Goal: Task Accomplishment & Management: Manage account settings

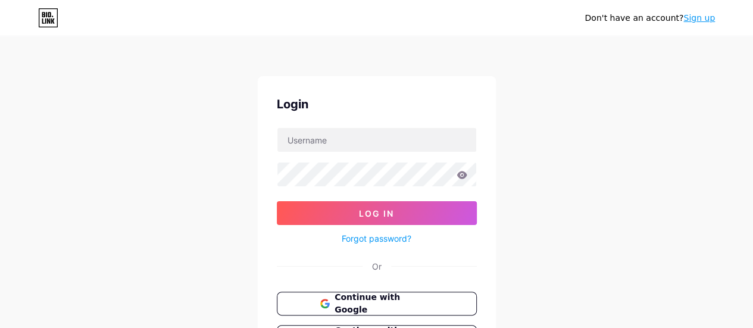
scroll to position [37, 0]
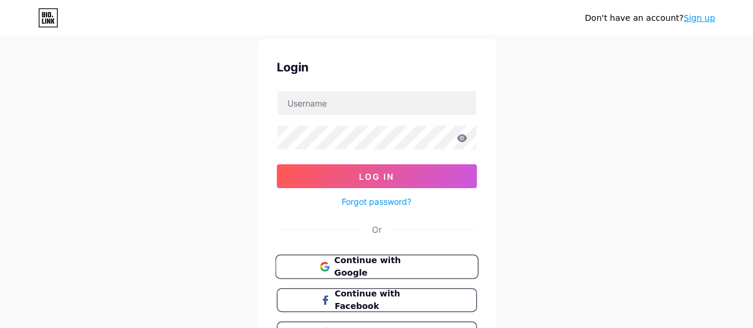
click at [369, 255] on button "Continue with Google" at bounding box center [376, 267] width 203 height 24
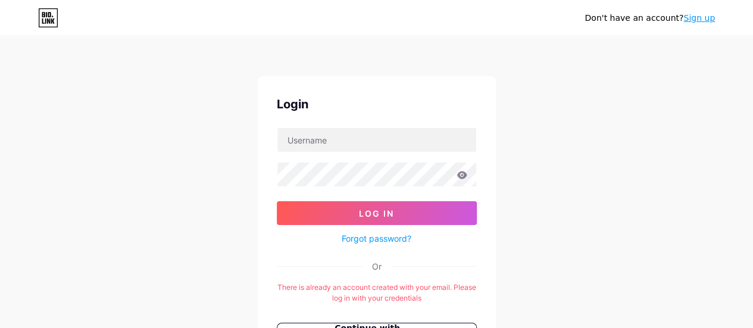
scroll to position [140, 0]
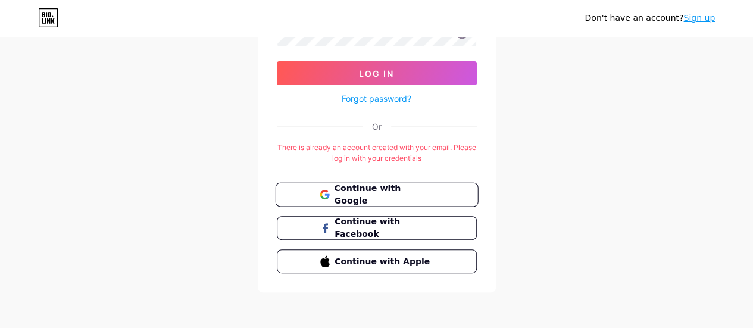
drag, startPoint x: 371, startPoint y: 198, endPoint x: 339, endPoint y: 189, distance: 32.8
click at [339, 189] on span "Continue with Google" at bounding box center [383, 195] width 99 height 26
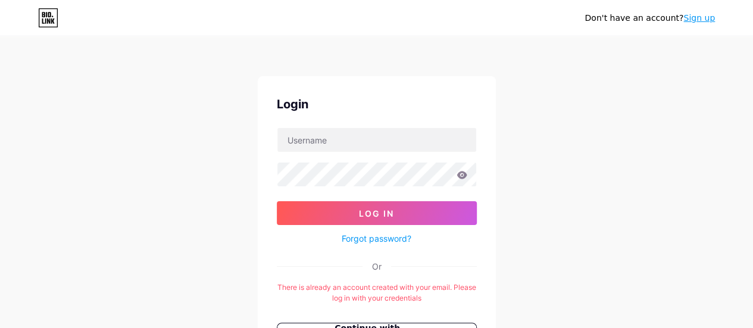
click at [0, 117] on div "Don't have an account? Sign up Login Log In Forgot password? Or There is alread…" at bounding box center [376, 235] width 753 height 470
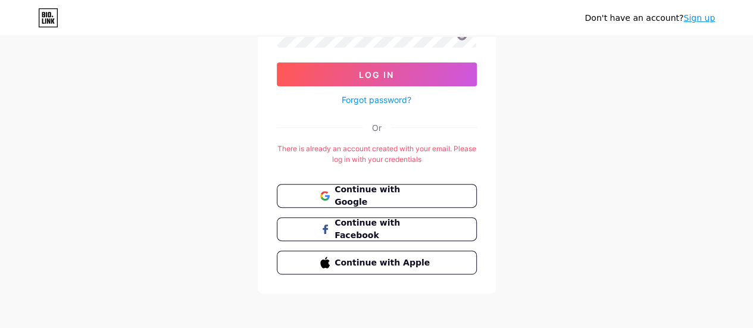
scroll to position [140, 0]
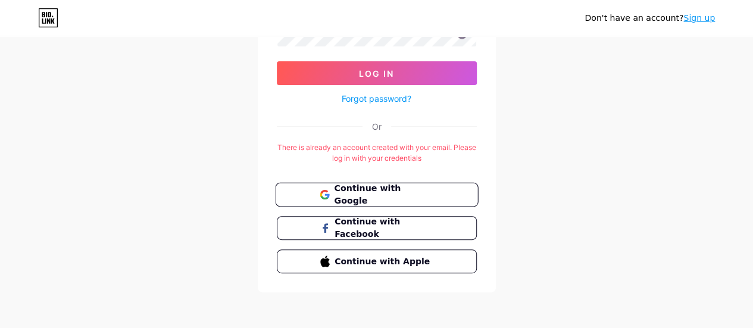
click at [351, 193] on span "Continue with Google" at bounding box center [383, 195] width 99 height 26
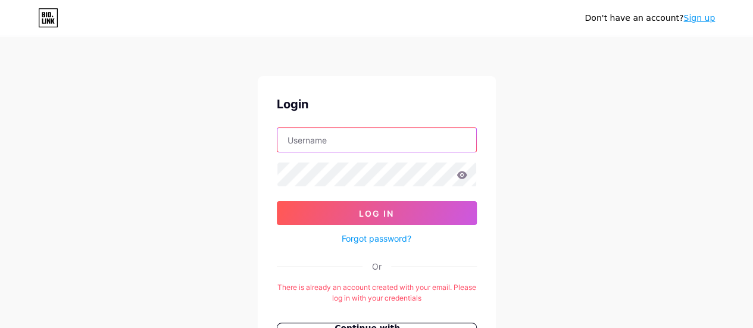
click at [361, 142] on input "text" at bounding box center [376, 140] width 199 height 24
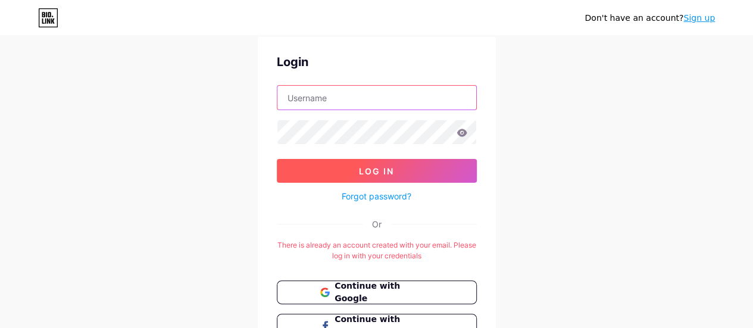
scroll to position [40, 0]
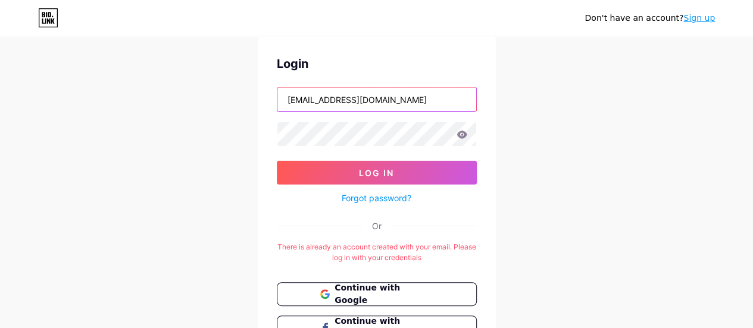
type input "richardhunary@gmail.com"
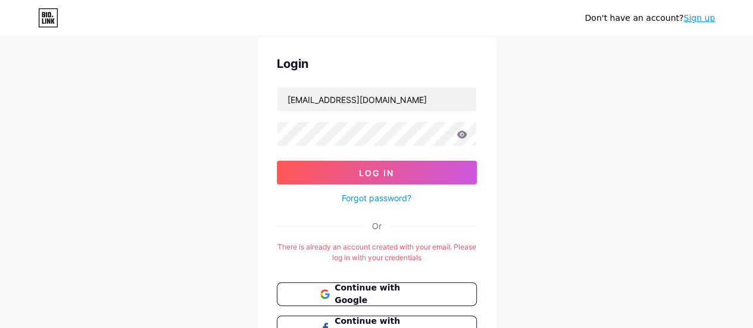
click at [367, 198] on link "Forgot password?" at bounding box center [377, 198] width 70 height 12
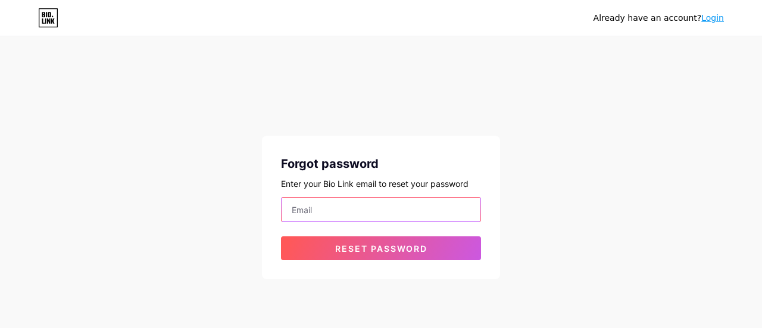
click at [317, 208] on input "email" at bounding box center [380, 210] width 199 height 24
type input "[EMAIL_ADDRESS][DOMAIN_NAME]"
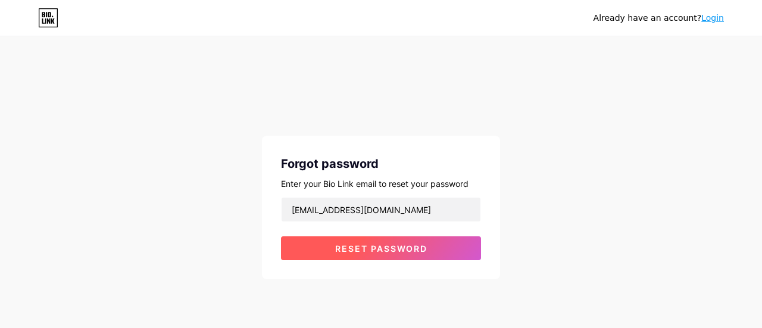
click at [356, 243] on span "Reset password" at bounding box center [381, 248] width 92 height 10
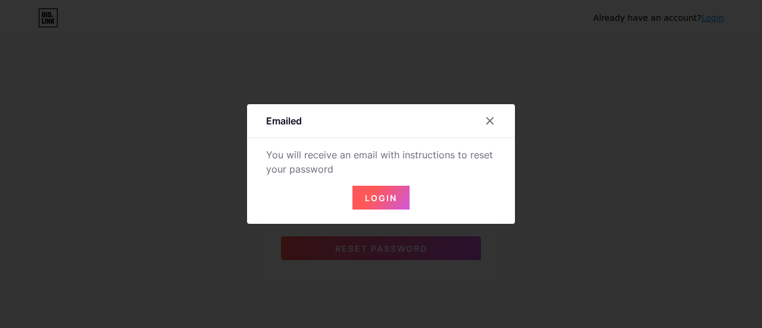
click at [381, 210] on div "Emailed You will receive an email with instructions to reset your password Login" at bounding box center [381, 164] width 268 height 120
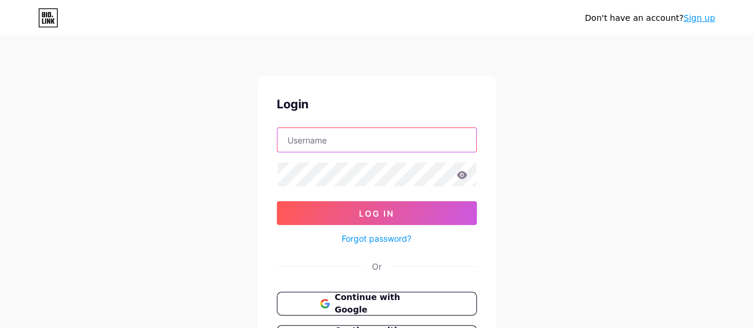
drag, startPoint x: 412, startPoint y: 140, endPoint x: 480, endPoint y: 142, distance: 67.3
click at [480, 142] on div "Login Log In Forgot password? Or Continue with Google Continue with Facebook Co…" at bounding box center [377, 238] width 238 height 325
click at [407, 137] on input "text" at bounding box center [376, 140] width 199 height 24
type input "[EMAIL_ADDRESS][DOMAIN_NAME]"
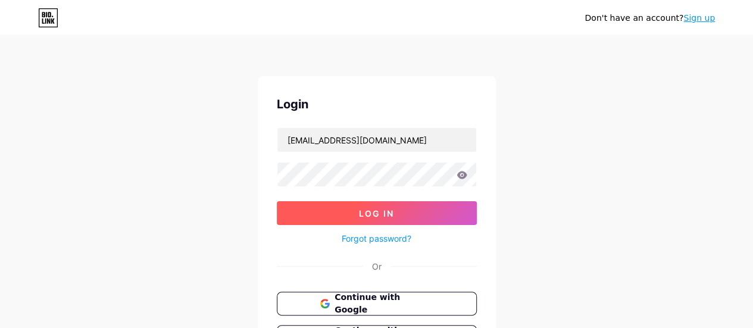
click at [405, 214] on button "Log In" at bounding box center [377, 213] width 200 height 24
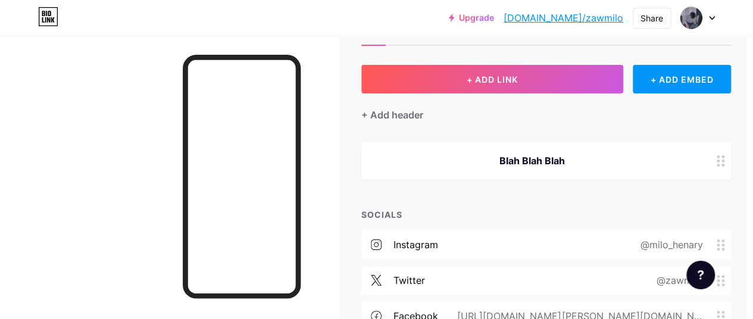
scroll to position [48, 8]
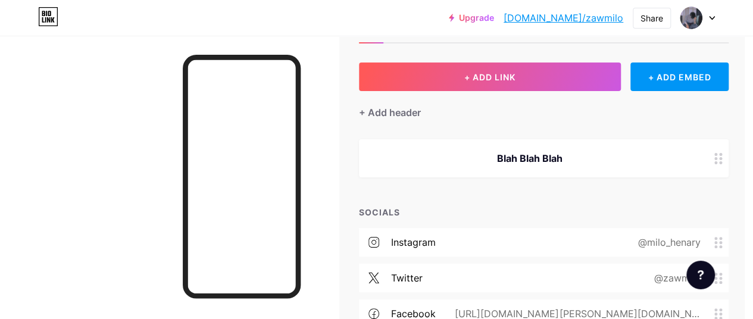
click at [562, 151] on div "Blah Blah Blah" at bounding box center [529, 158] width 312 height 14
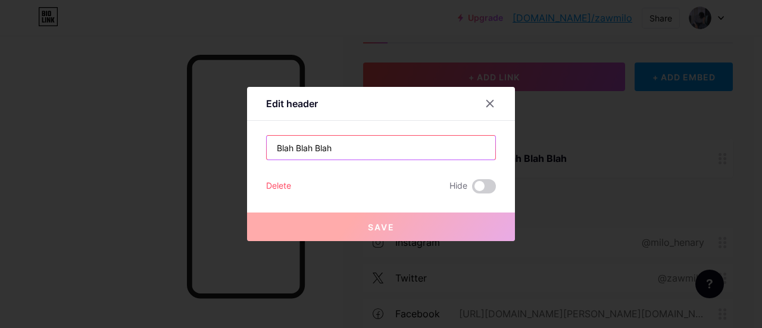
click at [409, 139] on input "Blah Blah Blah" at bounding box center [381, 148] width 228 height 24
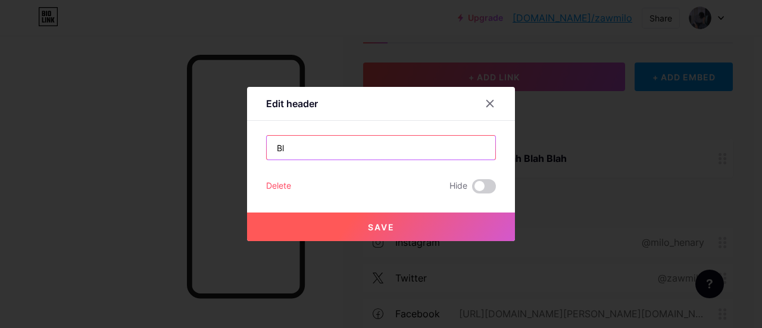
type input "B"
type input "C"
type input "_"
type input "{"
type input "}"
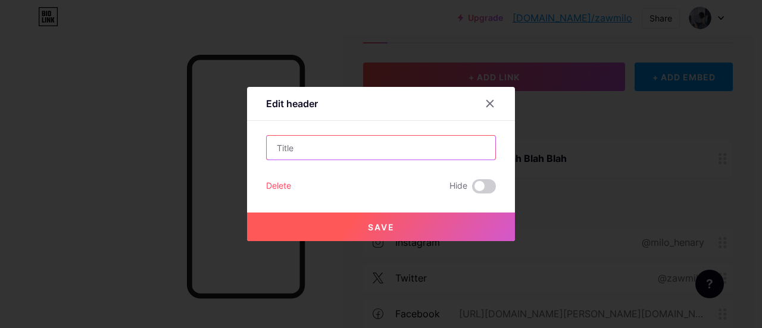
type input "]"
type input "?"
type input "_"
type input "-"
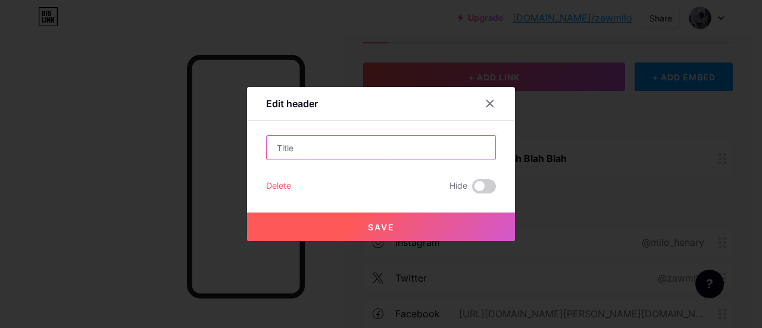
type input "+"
click at [409, 139] on input "text" at bounding box center [381, 148] width 228 height 24
type input "V"
click at [275, 145] on input "Calm" at bounding box center [381, 148] width 228 height 24
type input "Calm"
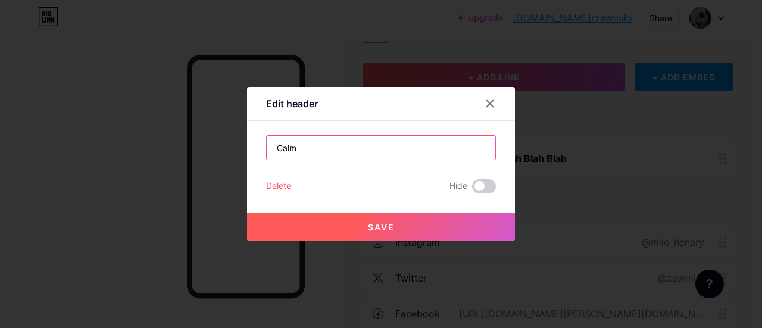
click at [274, 151] on input "Calm" at bounding box center [381, 148] width 228 height 24
type input "_Calm"
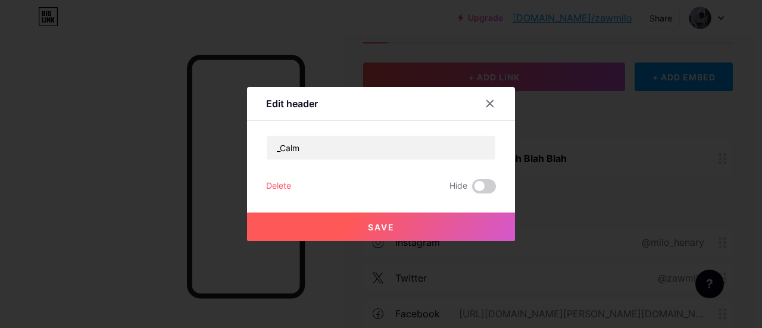
click at [350, 215] on button "Save" at bounding box center [381, 226] width 268 height 29
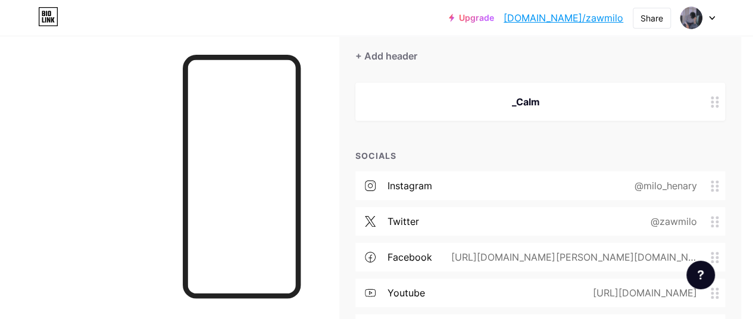
scroll to position [105, 12]
drag, startPoint x: 465, startPoint y: 170, endPoint x: 430, endPoint y: 159, distance: 36.0
click at [430, 159] on div "SOCIALS" at bounding box center [540, 155] width 370 height 12
click at [718, 180] on circle at bounding box center [716, 181] width 3 height 3
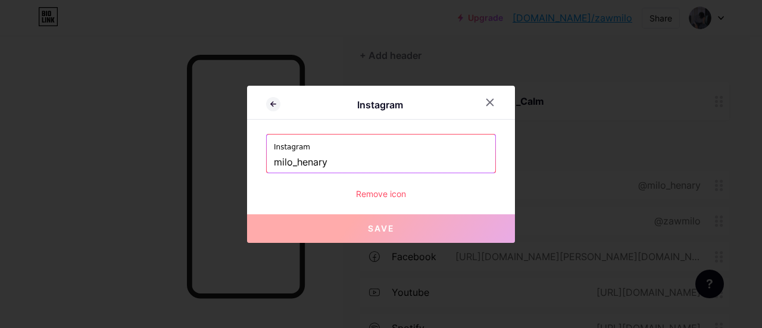
click at [436, 152] on input "milo_henary" at bounding box center [381, 162] width 214 height 20
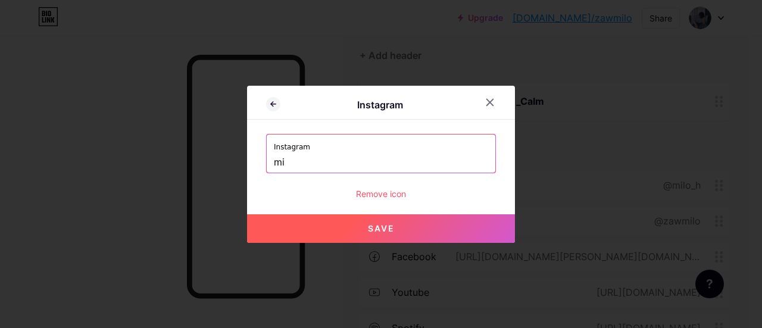
type input "m"
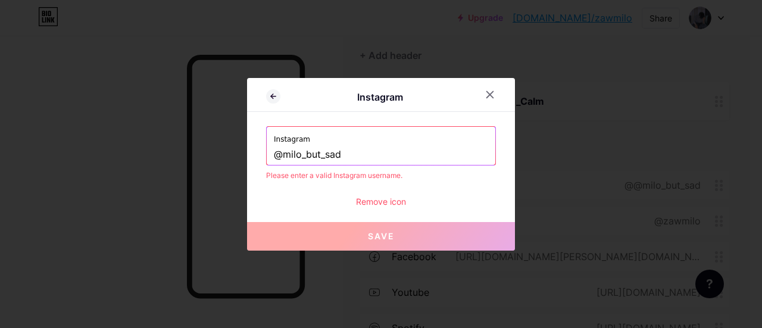
type input "@milo_but_sad"
click at [383, 233] on span "Save" at bounding box center [381, 236] width 27 height 10
click at [372, 253] on div at bounding box center [381, 164] width 762 height 328
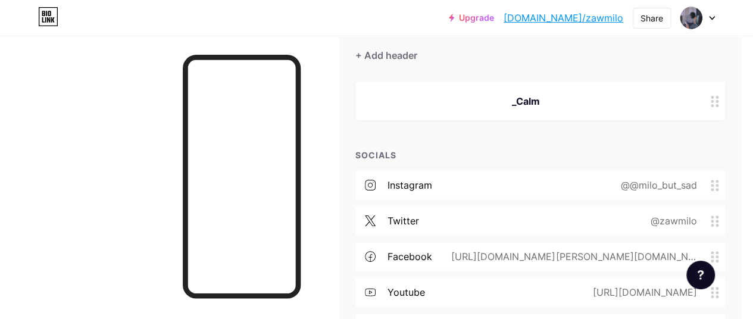
click at [633, 187] on div "@@milo_but_sad" at bounding box center [655, 185] width 109 height 14
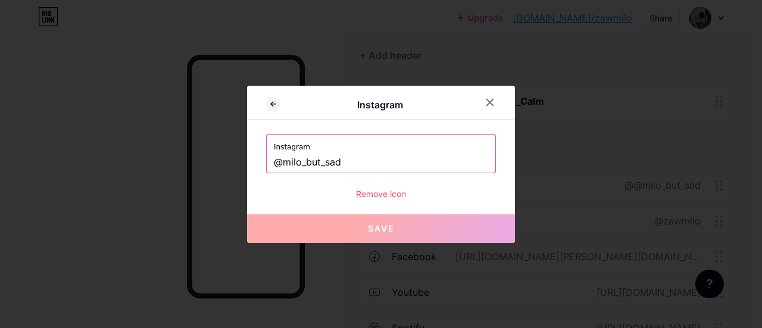
click at [284, 156] on input "@milo_but_sad" at bounding box center [381, 162] width 214 height 20
click at [408, 221] on button "Save" at bounding box center [381, 228] width 268 height 29
click at [398, 235] on button "Save" at bounding box center [381, 228] width 268 height 29
click at [278, 160] on input "@milo_but_sad" at bounding box center [381, 162] width 214 height 20
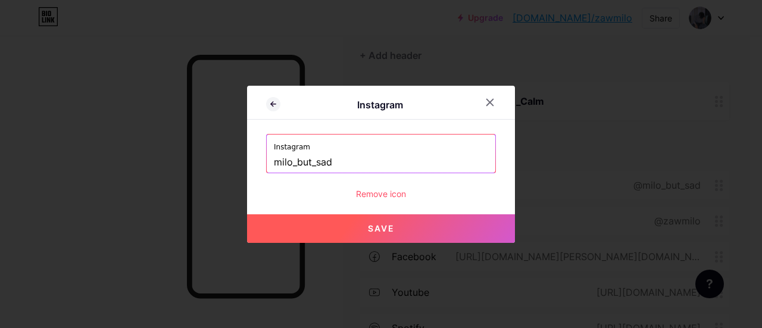
click at [347, 233] on button "Save" at bounding box center [381, 228] width 268 height 29
type input "https://instagram.com/milo_but_sad"
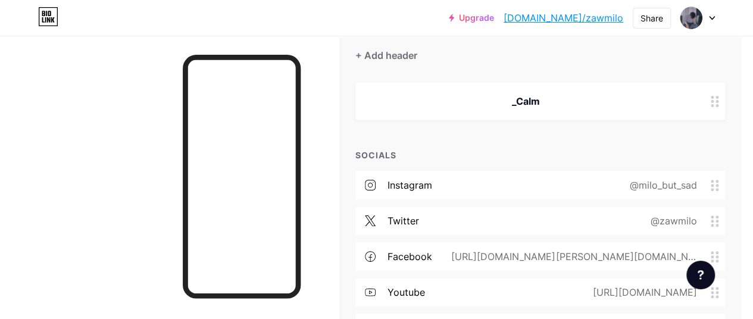
scroll to position [118, 12]
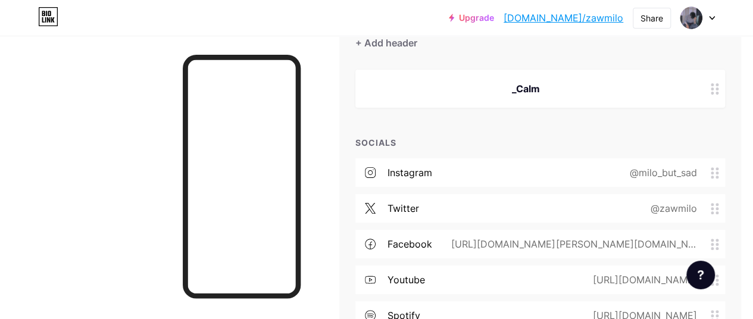
click at [643, 239] on div "https://www.facebook.com/richard.hunary" at bounding box center [571, 244] width 278 height 14
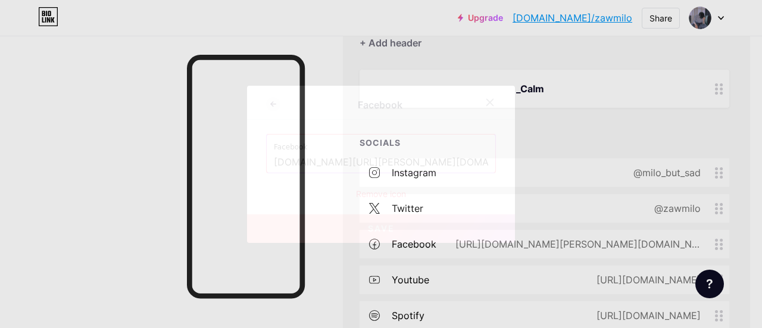
click at [443, 161] on input "www.facebook.com/richard.hunary" at bounding box center [381, 162] width 214 height 20
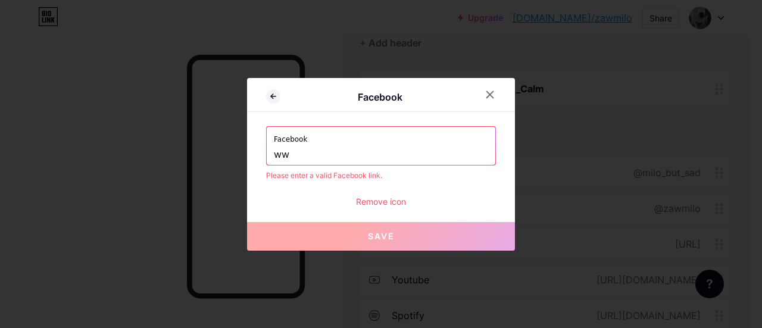
type input "w"
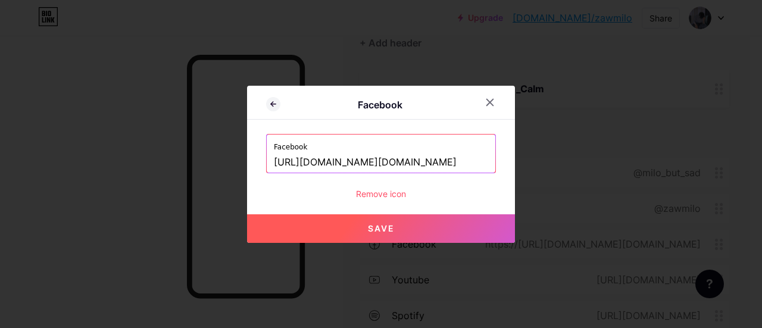
type input "[URL][DOMAIN_NAME][DOMAIN_NAME]"
click at [394, 224] on button "Save" at bounding box center [381, 228] width 268 height 29
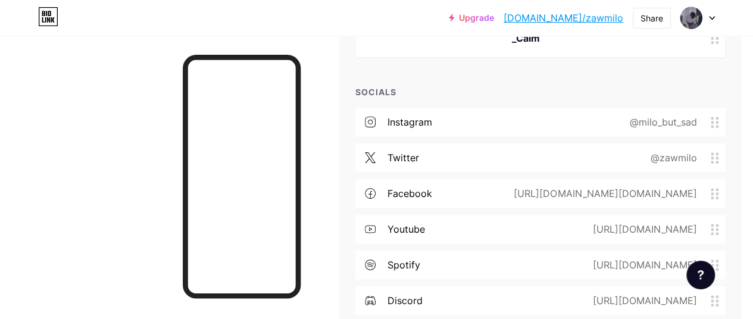
scroll to position [190, 12]
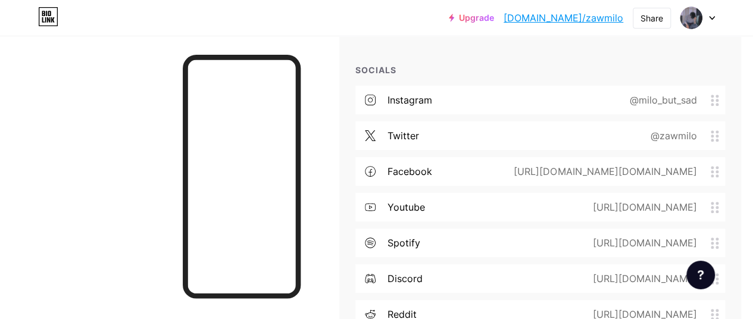
click at [573, 204] on div "https://youtube.com/channel/UCTkLEZUYQqtTTvFktLaKe3w" at bounding box center [641, 207] width 137 height 14
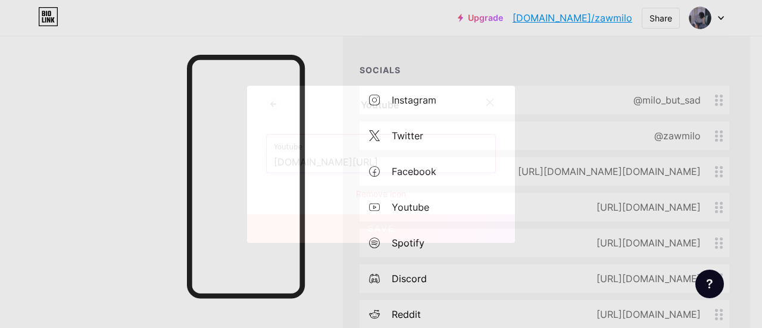
click at [387, 190] on div "Remove icon" at bounding box center [381, 193] width 230 height 12
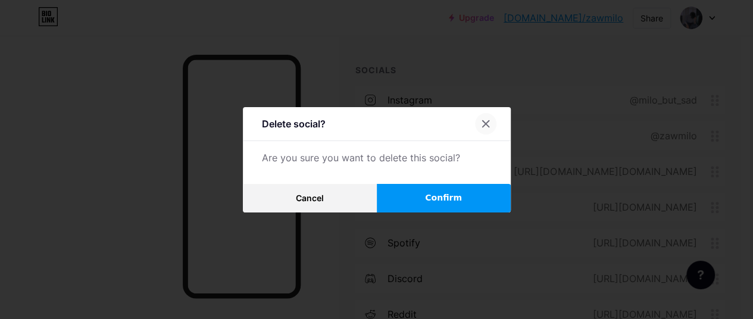
click at [490, 123] on icon at bounding box center [486, 124] width 10 height 10
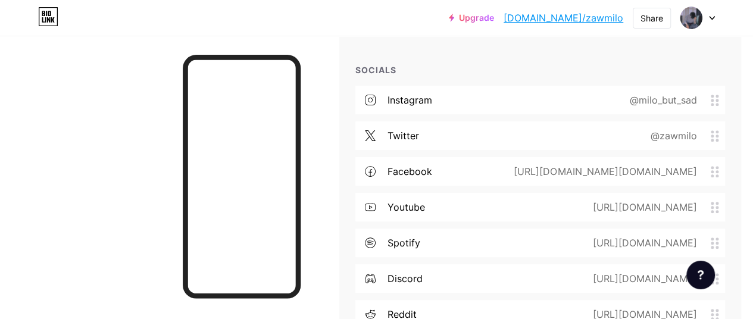
click at [573, 209] on div "https://youtube.com/channel/UCTkLEZUYQqtTTvFktLaKe3w" at bounding box center [641, 207] width 137 height 14
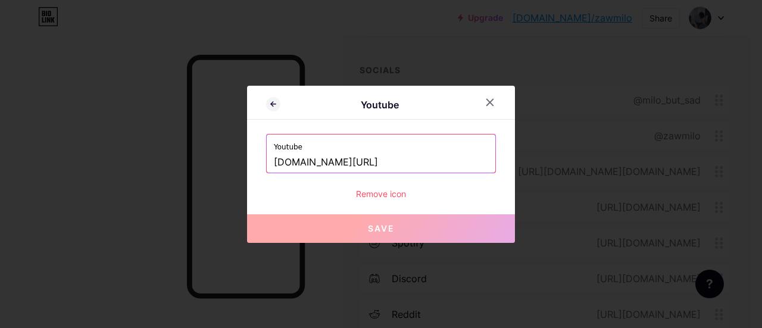
click at [394, 190] on div "Remove icon" at bounding box center [381, 193] width 230 height 12
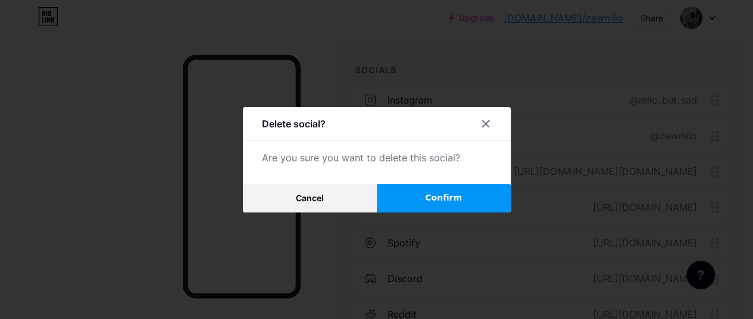
click at [425, 192] on button "Confirm" at bounding box center [444, 198] width 134 height 29
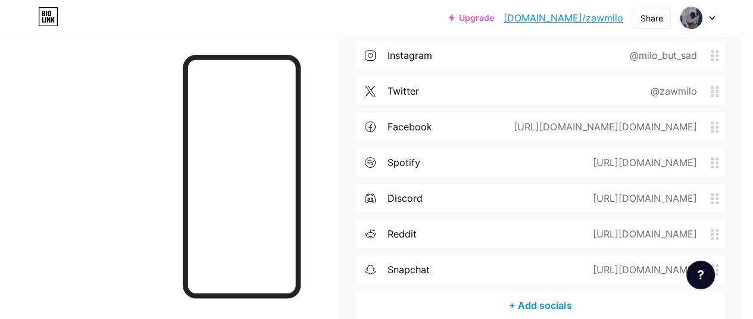
scroll to position [242, 12]
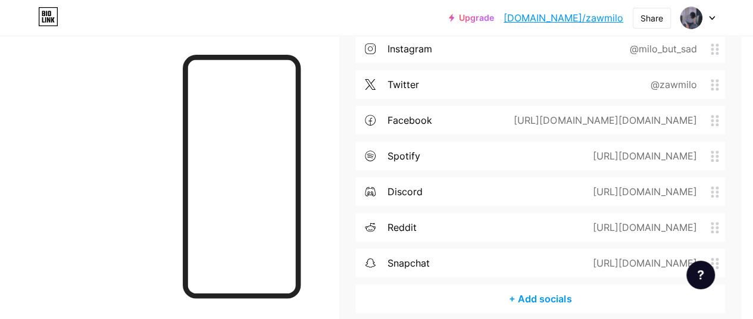
click at [573, 226] on div "https://www.reddit.com/u/MiLo_try_to_be_cute/?utm_source=share&utm_medium=ios_a…" at bounding box center [641, 227] width 137 height 14
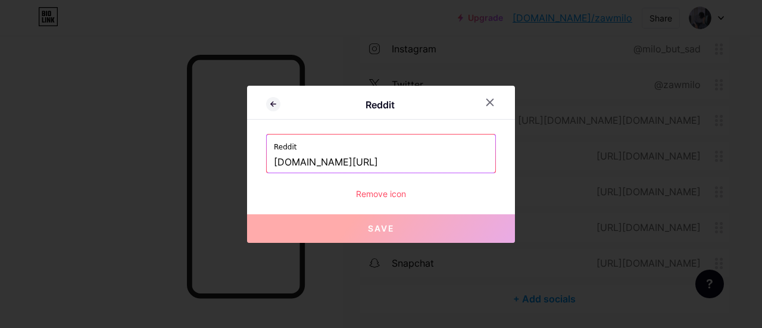
click at [389, 193] on div "Remove icon" at bounding box center [381, 193] width 230 height 12
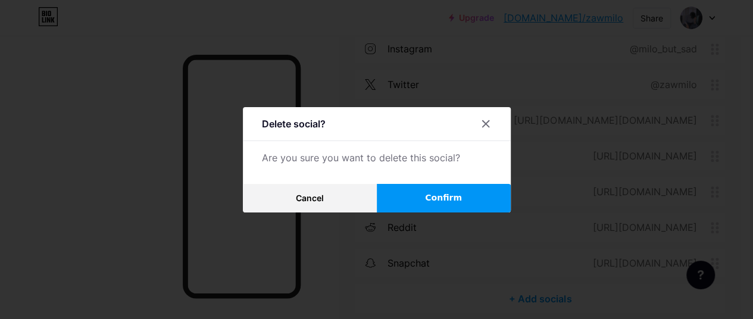
click at [422, 192] on button "Confirm" at bounding box center [444, 198] width 134 height 29
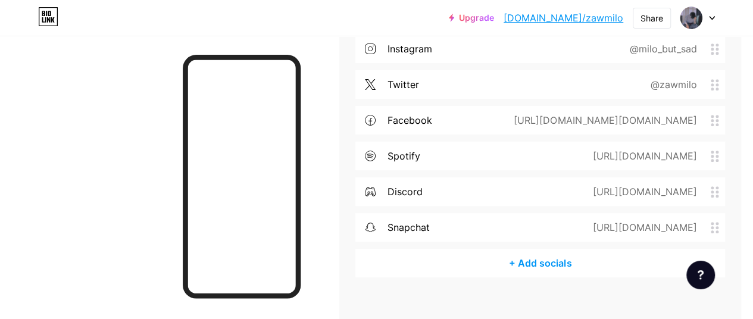
click at [411, 220] on div "snapchat" at bounding box center [408, 227] width 42 height 14
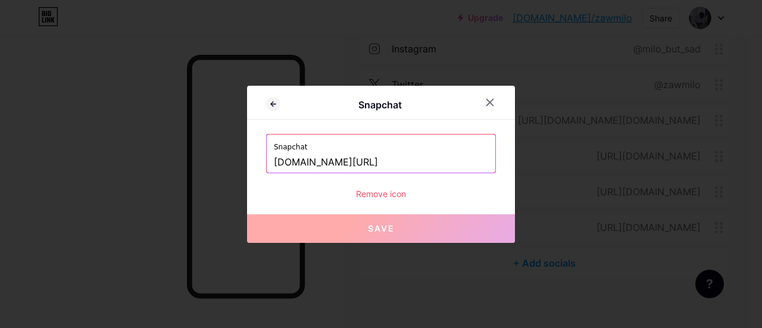
click at [393, 189] on div "Remove icon" at bounding box center [381, 193] width 230 height 12
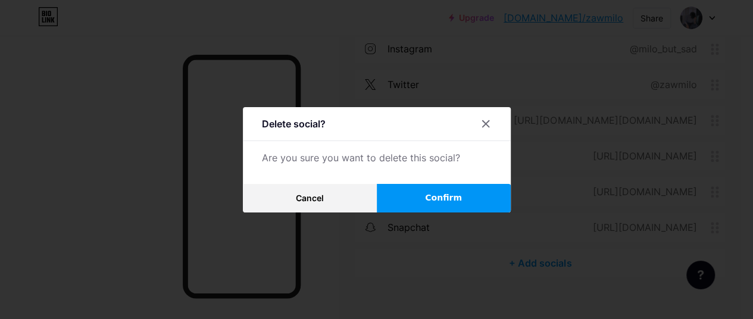
click at [409, 204] on button "Confirm" at bounding box center [444, 198] width 134 height 29
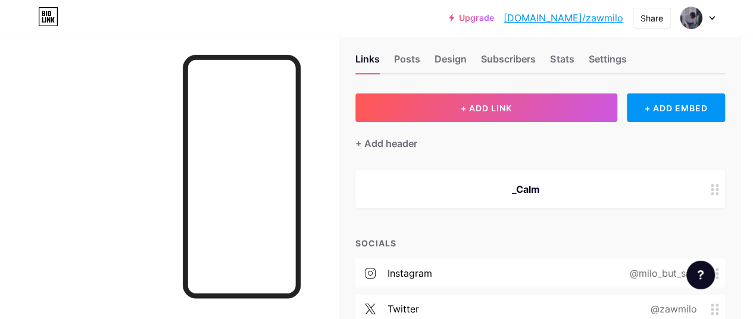
scroll to position [0, 12]
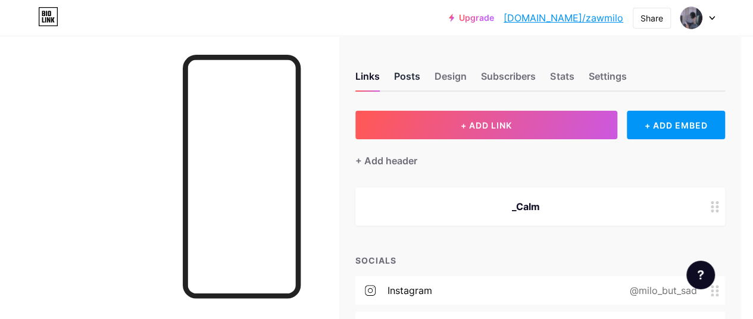
click at [411, 78] on div "Posts" at bounding box center [407, 79] width 26 height 21
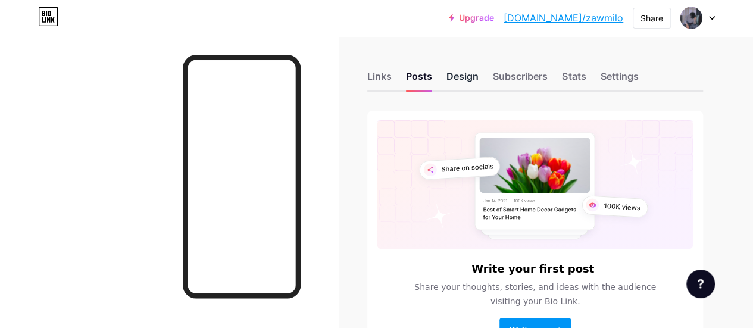
click at [458, 72] on div "Design" at bounding box center [462, 79] width 32 height 21
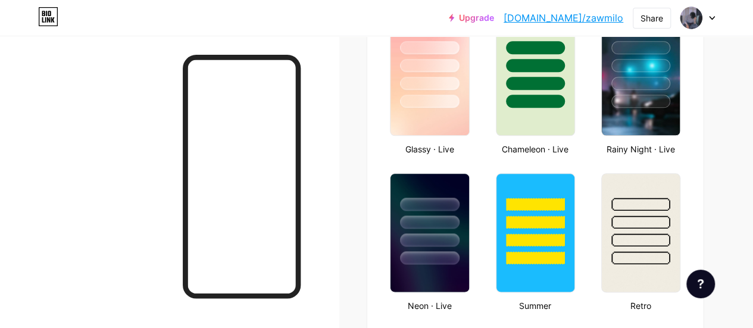
scroll to position [679, 0]
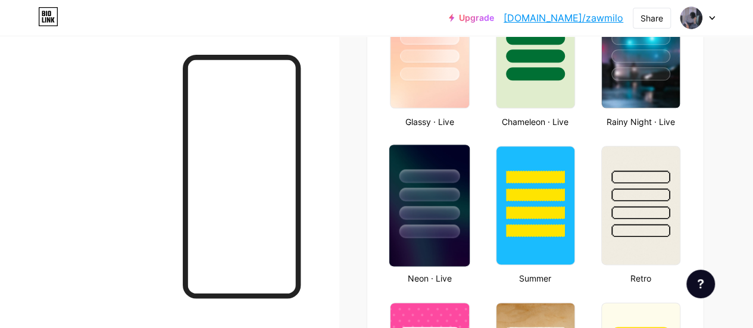
click at [454, 219] on div at bounding box center [429, 191] width 80 height 93
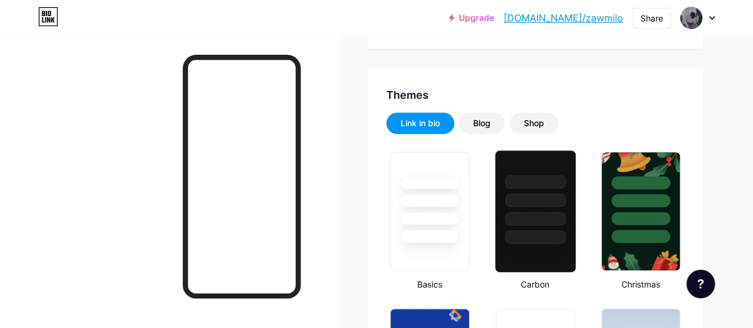
click at [538, 245] on div at bounding box center [535, 211] width 82 height 123
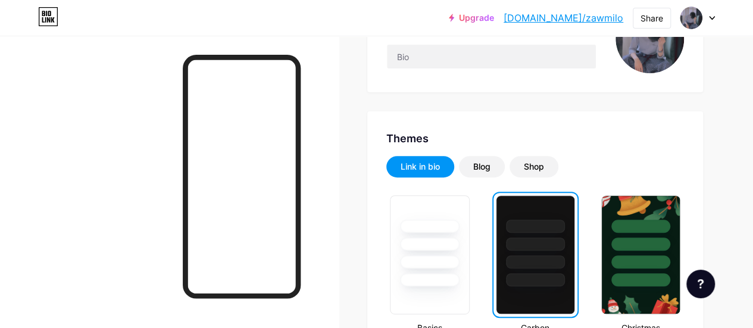
scroll to position [164, 0]
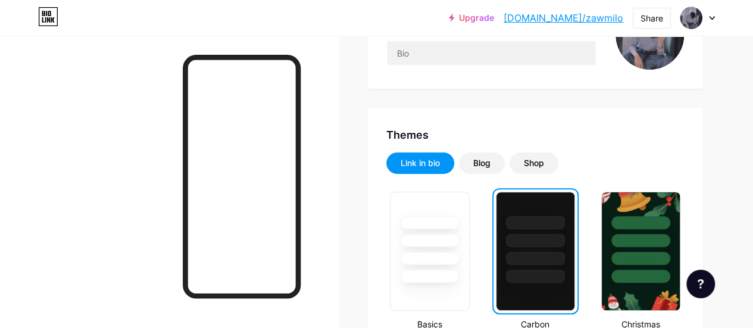
click at [490, 165] on div "Blog" at bounding box center [481, 163] width 17 height 12
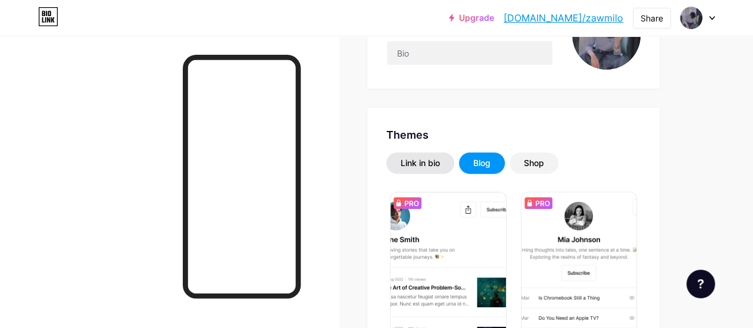
click at [427, 159] on div "Link in bio" at bounding box center [419, 163] width 39 height 12
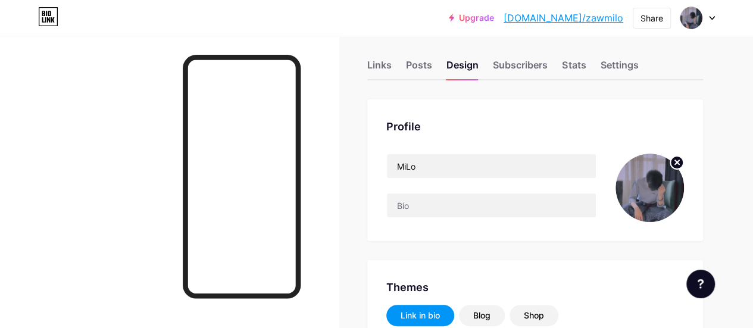
scroll to position [0, 0]
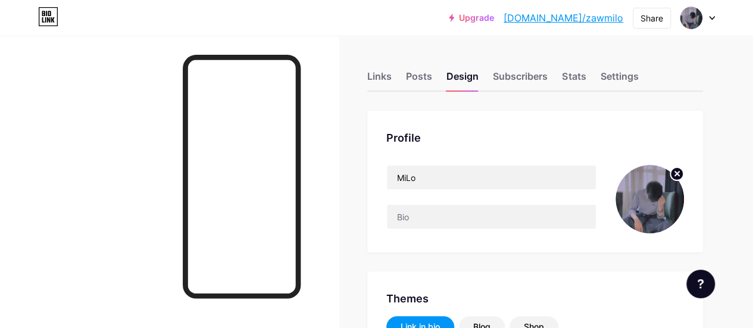
click at [522, 66] on div "Links Posts Design Subscribers Stats Settings" at bounding box center [535, 71] width 336 height 42
click at [525, 79] on div "Subscribers" at bounding box center [520, 79] width 55 height 21
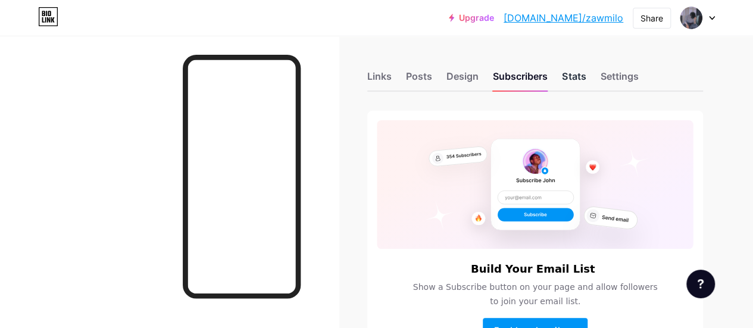
click at [569, 71] on div "Stats" at bounding box center [574, 79] width 24 height 21
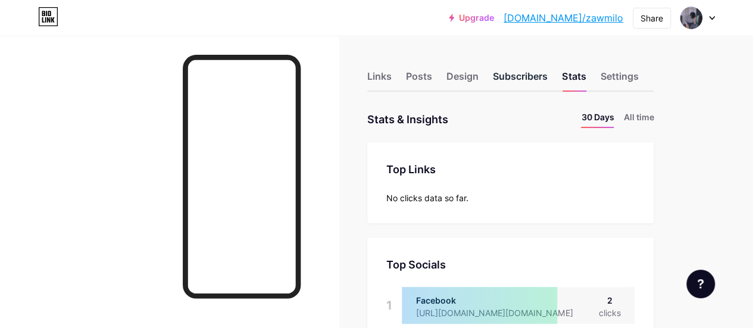
scroll to position [328, 752]
click at [631, 64] on div "Links Posts Design Subscribers Stats Settings" at bounding box center [510, 71] width 286 height 42
click at [625, 81] on div "Settings" at bounding box center [619, 79] width 38 height 21
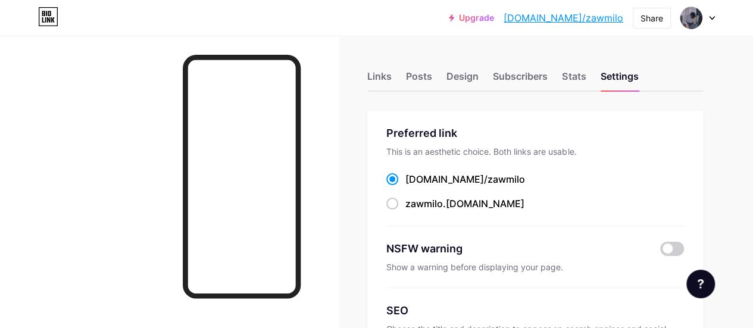
scroll to position [15, 0]
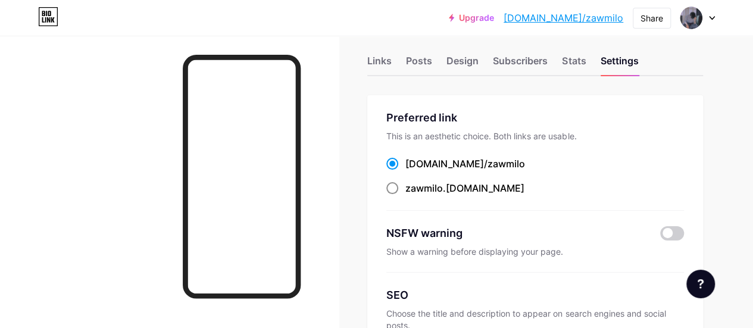
click at [395, 191] on span at bounding box center [392, 188] width 12 height 12
click at [405, 195] on input "zawmilo .bio.link" at bounding box center [409, 199] width 8 height 8
radio input "true"
click at [396, 167] on span at bounding box center [392, 164] width 12 height 12
click at [405, 171] on input "bio.link/ zawmilo" at bounding box center [409, 175] width 8 height 8
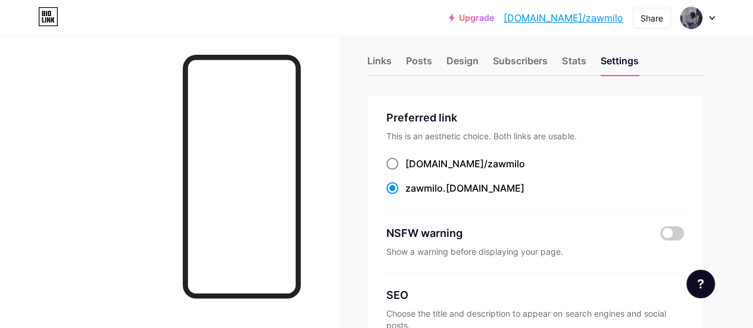
radio input "true"
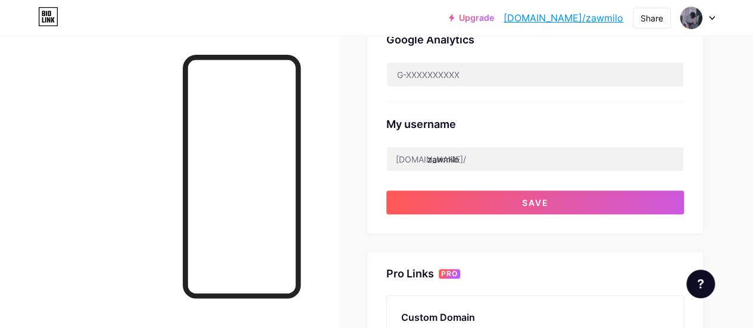
scroll to position [419, 0]
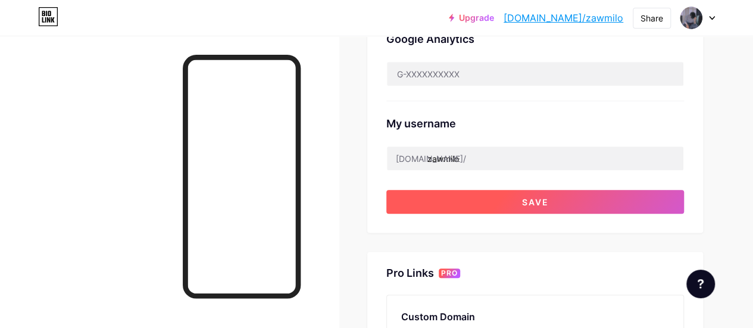
click at [468, 197] on button "Save" at bounding box center [535, 202] width 298 height 24
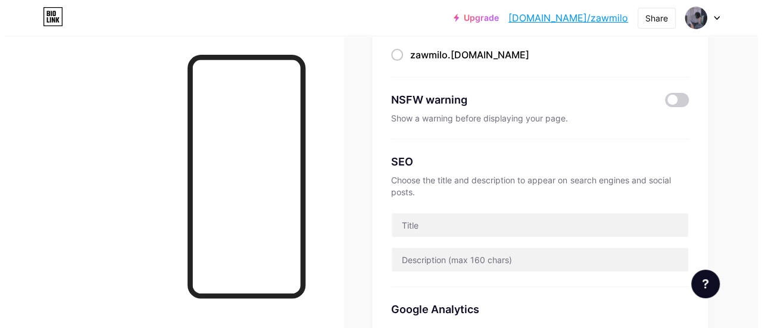
scroll to position [0, 0]
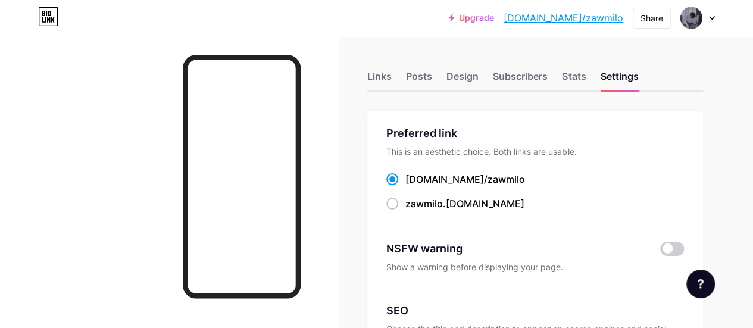
click at [614, 19] on link "[DOMAIN_NAME]/zawmilo" at bounding box center [563, 18] width 120 height 14
click at [389, 66] on div "Links Posts Design Subscribers Stats Settings" at bounding box center [535, 71] width 336 height 42
click at [389, 76] on div "Links" at bounding box center [379, 79] width 24 height 21
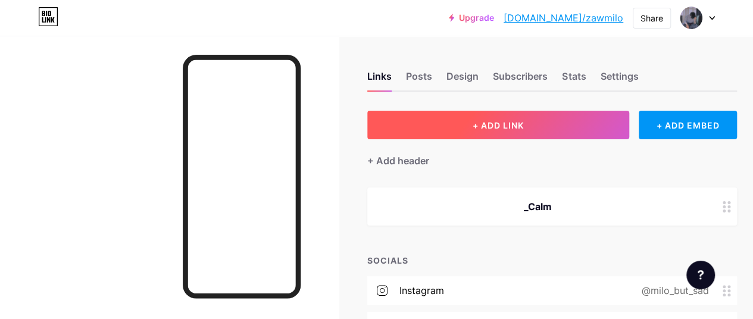
click at [478, 116] on button "+ ADD LINK" at bounding box center [498, 125] width 262 height 29
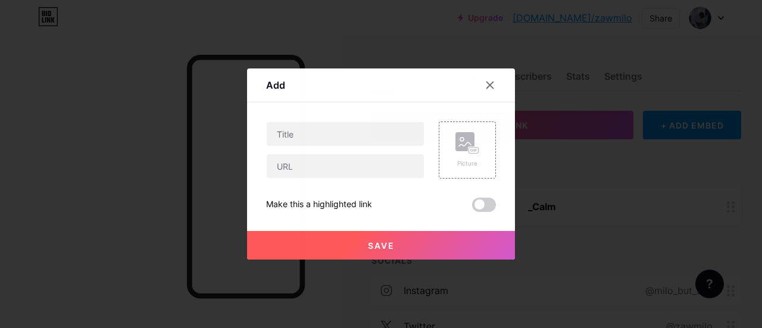
drag, startPoint x: 451, startPoint y: 149, endPoint x: 396, endPoint y: 221, distance: 90.4
click at [396, 212] on div "Picture Make this a highlighted link Save" at bounding box center [381, 166] width 230 height 90
click at [393, 145] on input "text" at bounding box center [345, 134] width 157 height 24
click at [496, 82] on div at bounding box center [489, 84] width 21 height 21
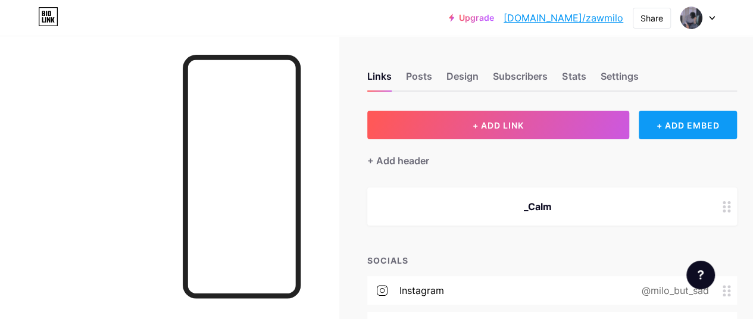
click at [666, 118] on div "+ ADD EMBED" at bounding box center [687, 125] width 98 height 29
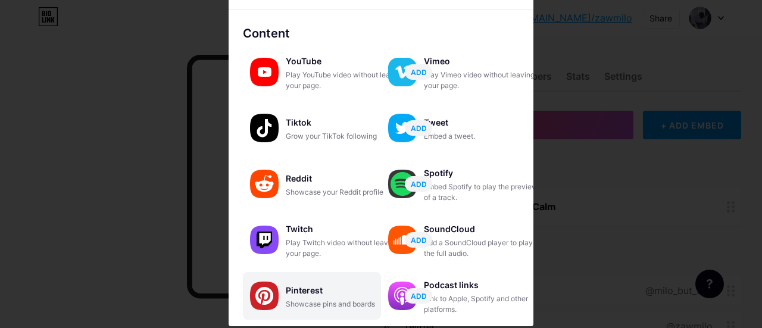
scroll to position [22, 0]
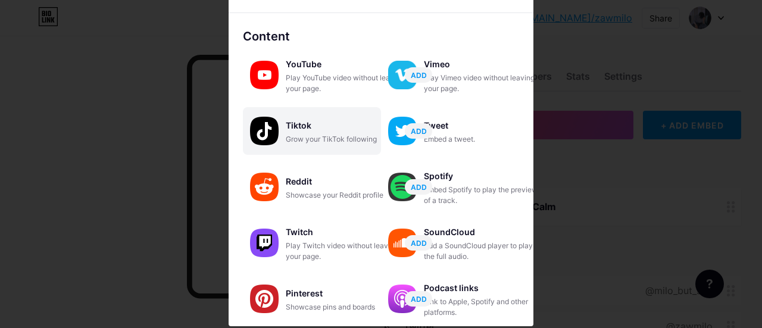
click at [306, 139] on div "Grow your TikTok following" at bounding box center [345, 139] width 119 height 11
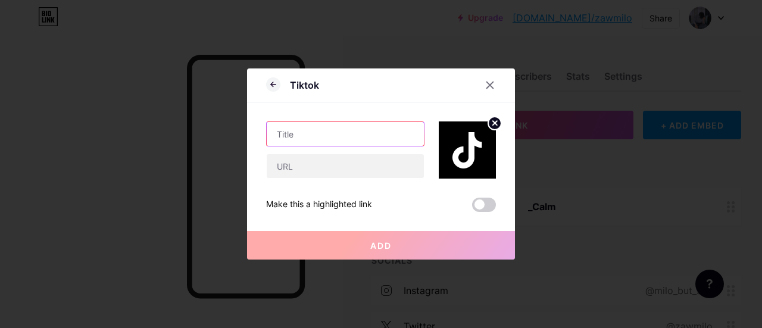
click at [306, 139] on input "text" at bounding box center [345, 134] width 157 height 24
type input "T"
type input "Tiktok"
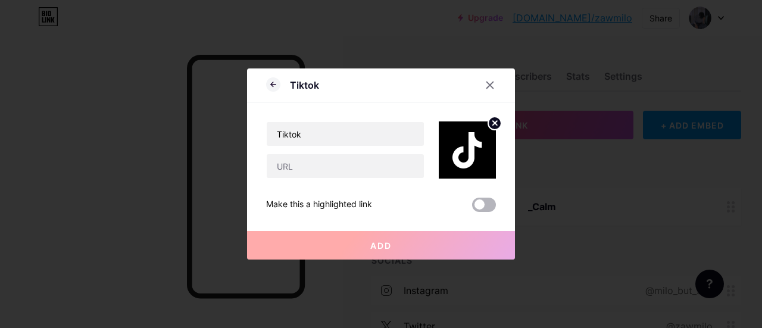
click at [483, 198] on span at bounding box center [484, 205] width 24 height 14
click at [472, 208] on input "checkbox" at bounding box center [472, 208] width 0 height 0
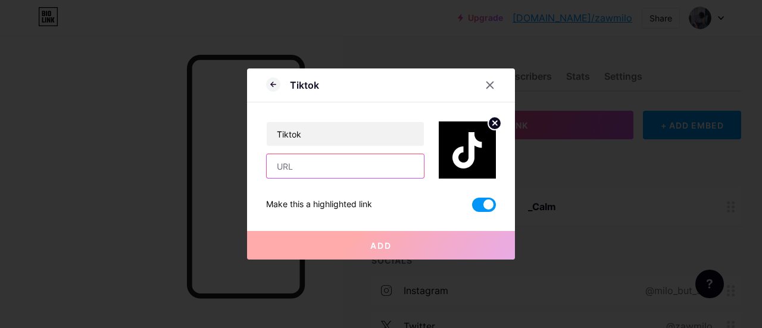
click at [363, 169] on input "text" at bounding box center [345, 166] width 157 height 24
click at [701, 51] on div at bounding box center [381, 164] width 762 height 328
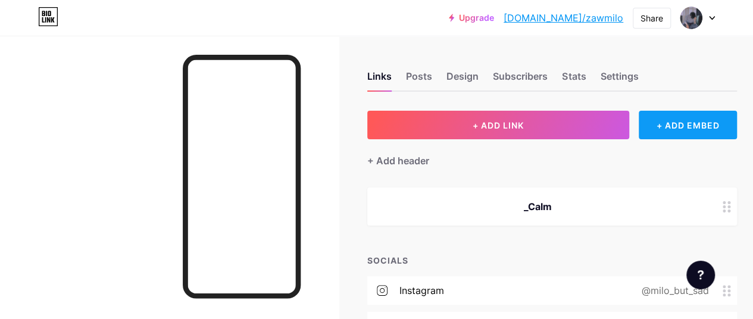
click at [671, 136] on div "+ ADD EMBED" at bounding box center [687, 125] width 98 height 29
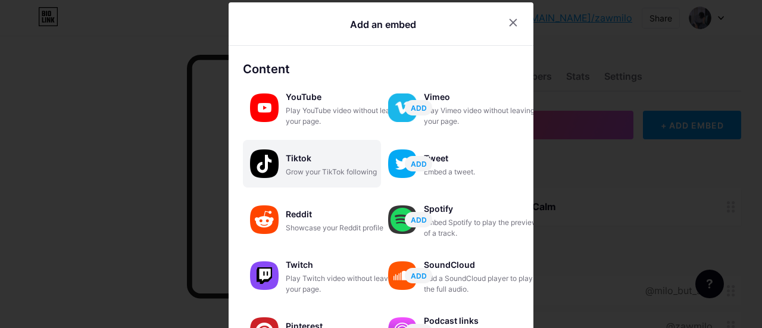
click at [276, 174] on div "Tiktok Grow your TikTok following ADD" at bounding box center [312, 164] width 138 height 48
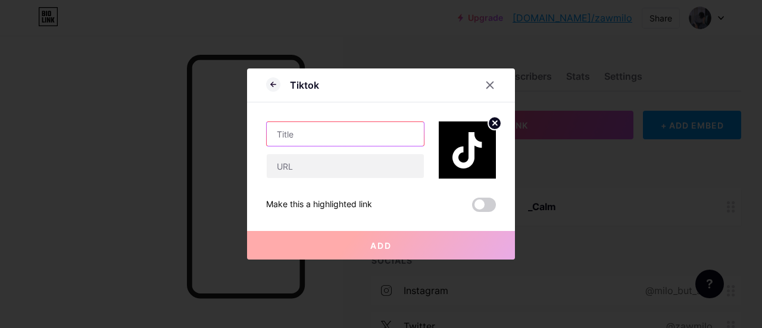
click at [317, 130] on input "text" at bounding box center [345, 134] width 157 height 24
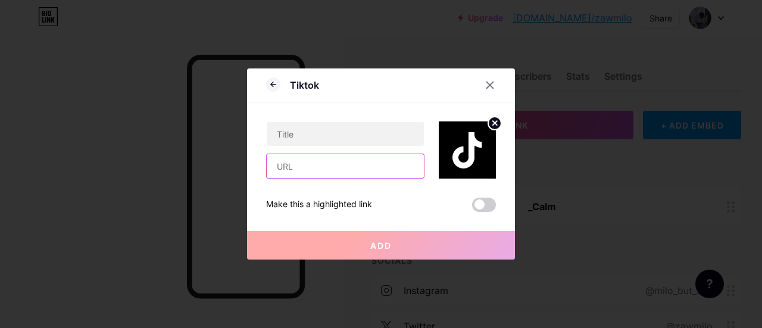
click at [309, 159] on input "text" at bounding box center [345, 166] width 157 height 24
paste input "[URL][DOMAIN_NAME]"
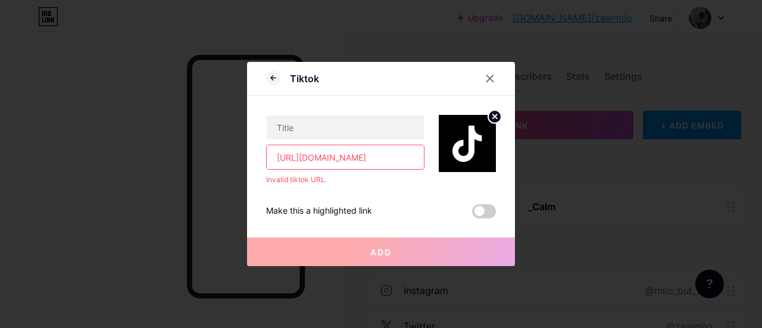
scroll to position [0, 165]
click at [328, 161] on input "[URL][DOMAIN_NAME]" at bounding box center [345, 157] width 157 height 24
type input "[URL][DOMAIN_NAME]"
click at [324, 141] on div "https://www.tiktok.com/@all_abt_milo?is_from_webapp=1&sender_device=pc Invalid …" at bounding box center [345, 150] width 158 height 70
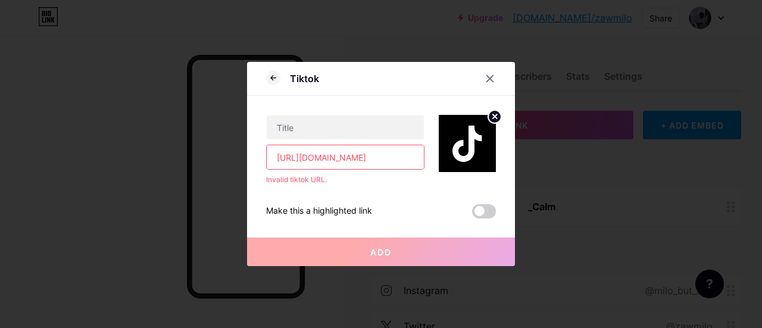
click at [415, 155] on input "[URL][DOMAIN_NAME]" at bounding box center [345, 157] width 157 height 24
click at [414, 164] on input "[URL][DOMAIN_NAME]" at bounding box center [345, 157] width 157 height 24
click at [356, 121] on input "text" at bounding box center [345, 127] width 157 height 24
type input "Tiktok"
click at [412, 164] on input "[URL][DOMAIN_NAME]" at bounding box center [345, 157] width 157 height 24
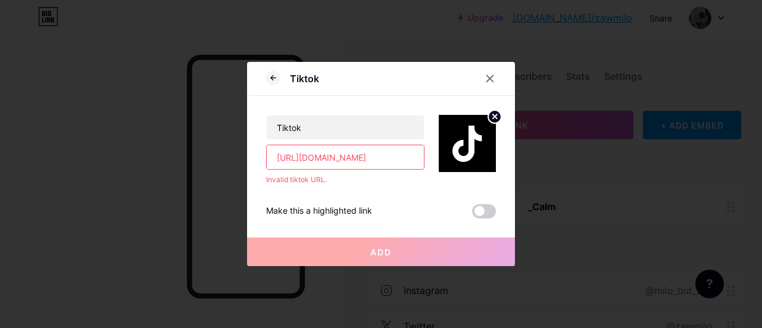
click at [414, 162] on input "[URL][DOMAIN_NAME]" at bounding box center [345, 157] width 157 height 24
click at [366, 154] on input "[URL][DOMAIN_NAME]" at bounding box center [345, 157] width 157 height 24
click at [380, 155] on input "[URL][DOMAIN_NAME]" at bounding box center [345, 157] width 157 height 24
click at [414, 156] on input "all_abt_milo?is_from_webapp=1&sender_device=pc" at bounding box center [345, 157] width 157 height 24
click at [414, 156] on input "all_abt_milonder_device=pc" at bounding box center [345, 157] width 157 height 24
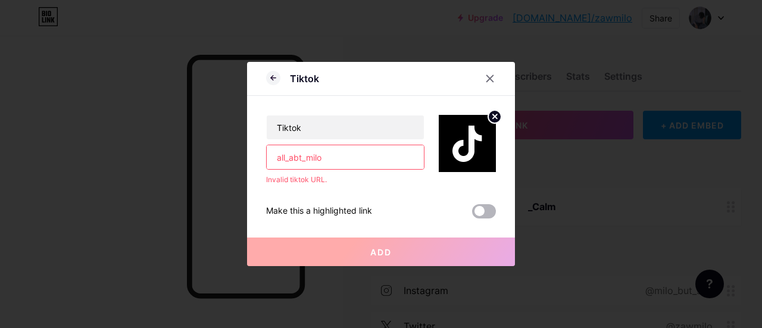
click at [487, 215] on span at bounding box center [484, 211] width 24 height 14
click at [472, 214] on input "checkbox" at bounding box center [472, 214] width 0 height 0
click at [456, 239] on button "Add" at bounding box center [381, 251] width 268 height 29
click at [363, 167] on input "all_abt_milo" at bounding box center [345, 157] width 157 height 24
type input "a"
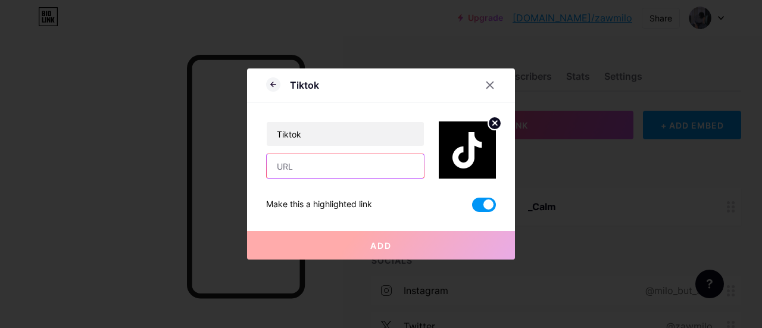
paste input "[URL][DOMAIN_NAME]"
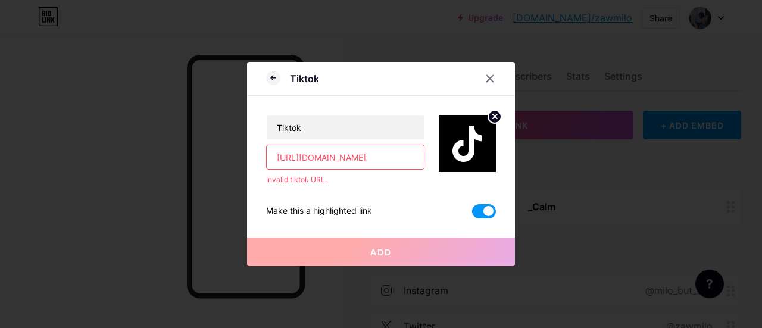
scroll to position [0, 165]
type input "[URL][DOMAIN_NAME]"
click at [361, 234] on div "Add" at bounding box center [381, 242] width 268 height 48
click at [491, 86] on div at bounding box center [489, 78] width 21 height 21
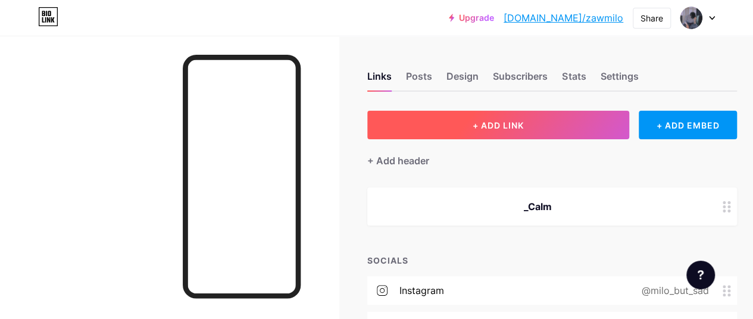
click at [536, 112] on button "+ ADD LINK" at bounding box center [498, 125] width 262 height 29
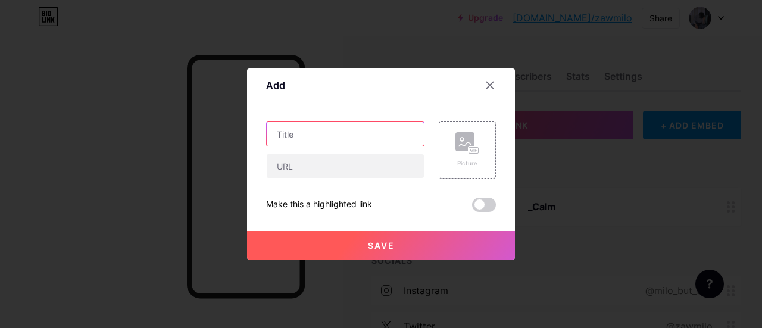
click at [333, 145] on input "text" at bounding box center [345, 134] width 157 height 24
drag, startPoint x: 369, startPoint y: 124, endPoint x: 340, endPoint y: 123, distance: 28.6
click at [340, 123] on input "text" at bounding box center [345, 134] width 157 height 24
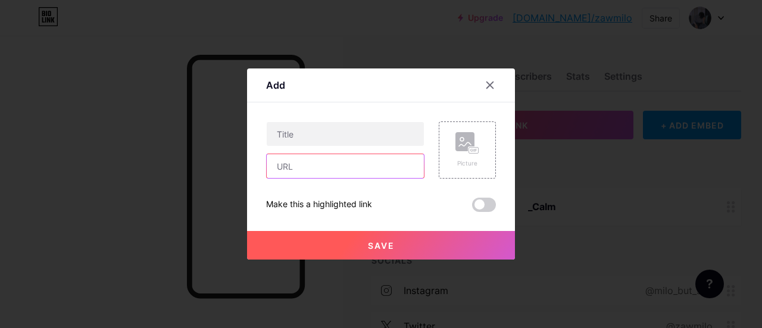
click at [334, 172] on input "text" at bounding box center [345, 166] width 157 height 24
type input "[URL][DOMAIN_NAME]"
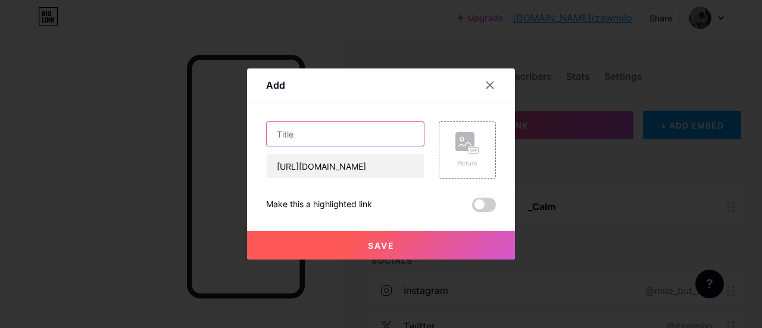
click at [338, 124] on input "text" at bounding box center [345, 134] width 157 height 24
click at [290, 131] on input "TikTok" at bounding box center [345, 134] width 157 height 24
click at [287, 136] on input "TikT ok" at bounding box center [345, 134] width 157 height 24
click at [300, 136] on input "Tik T ok" at bounding box center [345, 134] width 157 height 24
type input "Tik Tok"
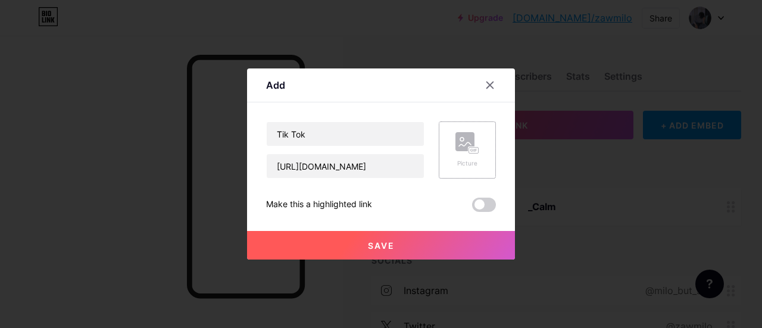
click at [467, 158] on div "Picture" at bounding box center [467, 150] width 24 height 36
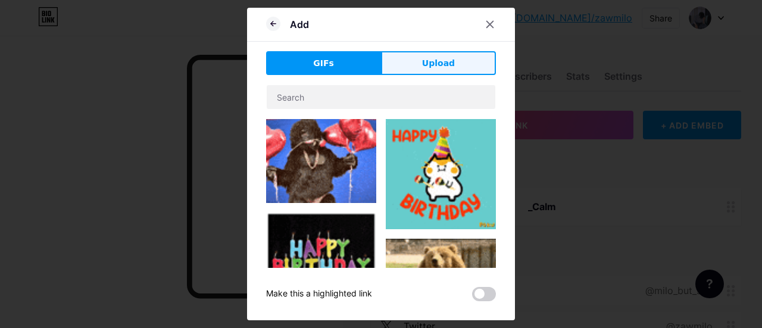
click at [402, 60] on button "Upload" at bounding box center [438, 63] width 115 height 24
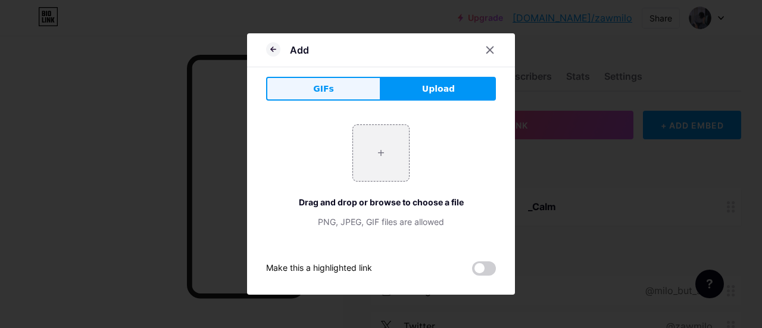
click at [329, 84] on span "GIFs" at bounding box center [323, 89] width 21 height 12
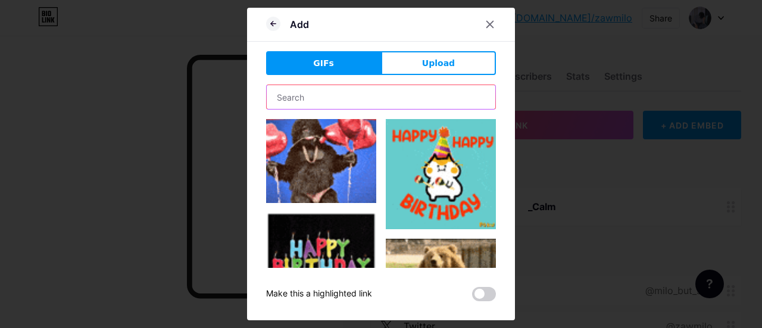
click at [349, 98] on input "text" at bounding box center [381, 97] width 228 height 24
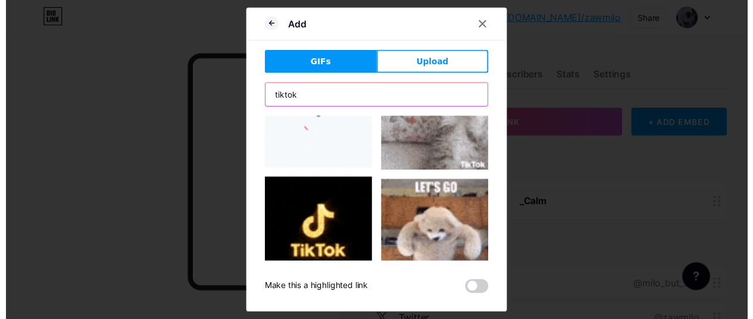
scroll to position [57, 0]
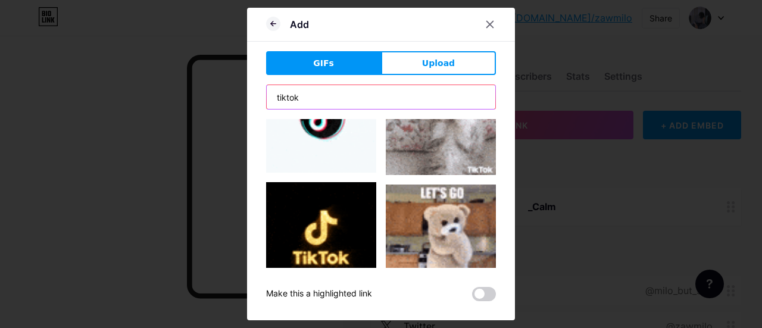
type input "tiktok"
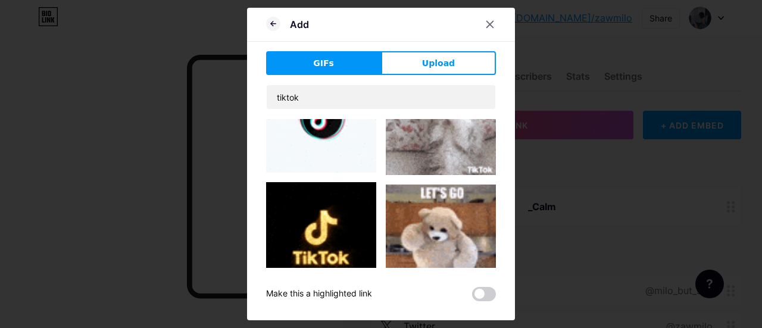
click at [328, 123] on img at bounding box center [321, 117] width 110 height 110
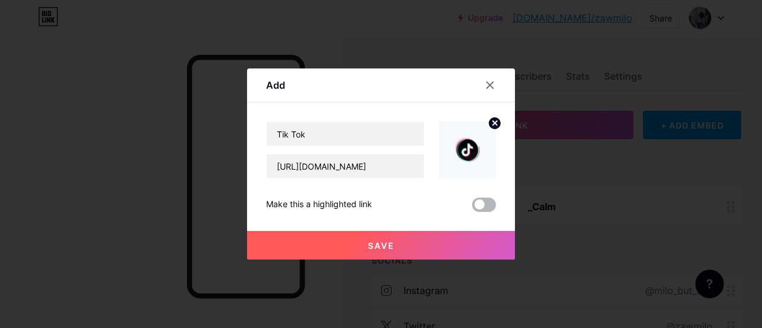
click at [484, 204] on span at bounding box center [484, 205] width 24 height 14
click at [472, 208] on input "checkbox" at bounding box center [472, 208] width 0 height 0
click at [451, 241] on button "Save" at bounding box center [381, 245] width 268 height 29
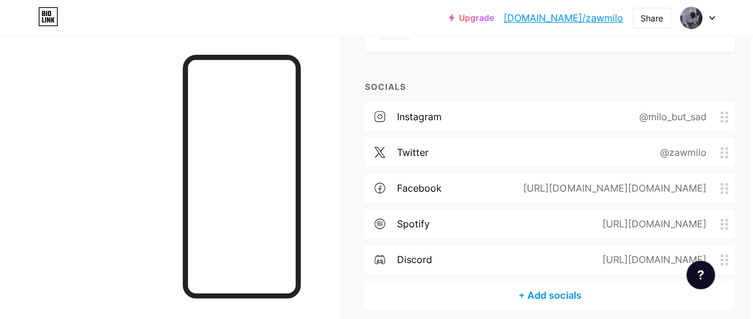
scroll to position [287, 2]
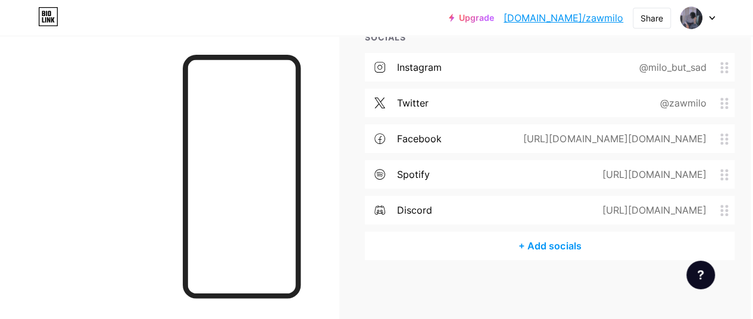
click at [490, 245] on div "+ Add socials" at bounding box center [550, 245] width 370 height 29
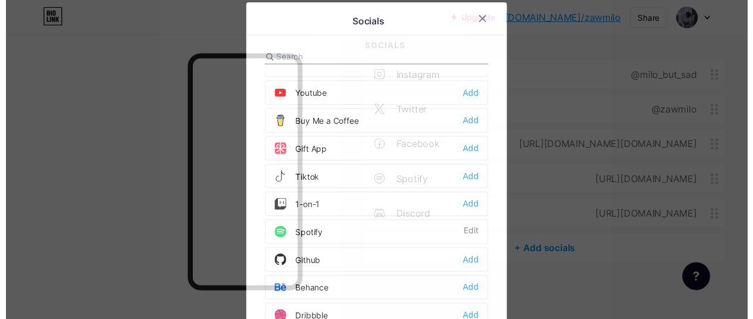
scroll to position [108, 0]
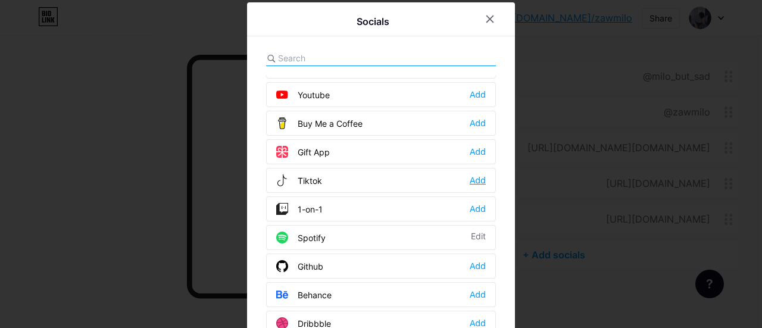
click at [475, 181] on div "Add" at bounding box center [477, 180] width 16 height 12
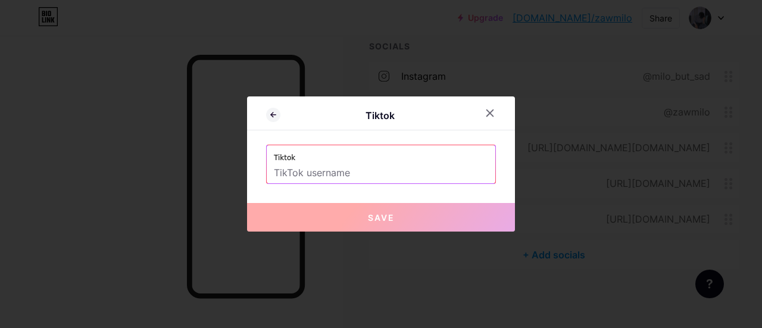
click at [405, 172] on input "text" at bounding box center [381, 173] width 214 height 20
click at [364, 174] on input "text" at bounding box center [381, 173] width 214 height 20
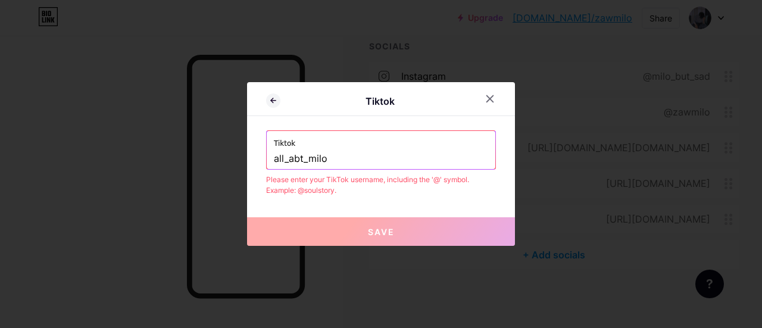
click at [365, 220] on button "Save" at bounding box center [381, 231] width 268 height 29
click at [275, 157] on input "all_abt_milo" at bounding box center [381, 159] width 214 height 20
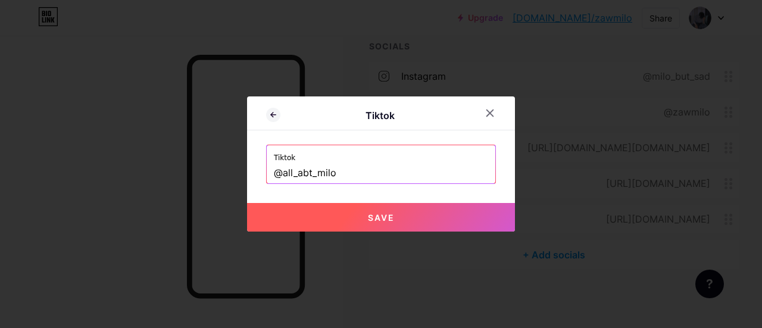
click at [356, 224] on button "Save" at bounding box center [381, 217] width 268 height 29
type input "https://tiktok.com/@all_abt_milo"
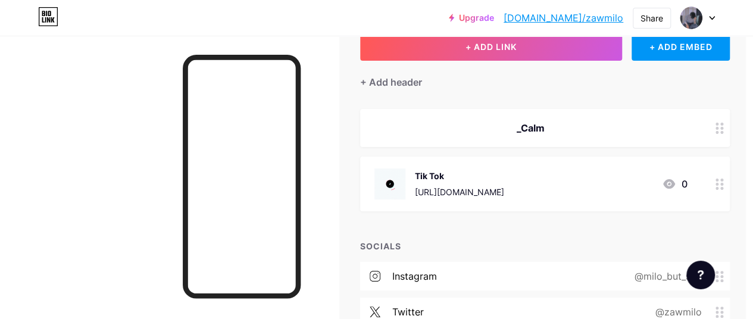
scroll to position [0, 7]
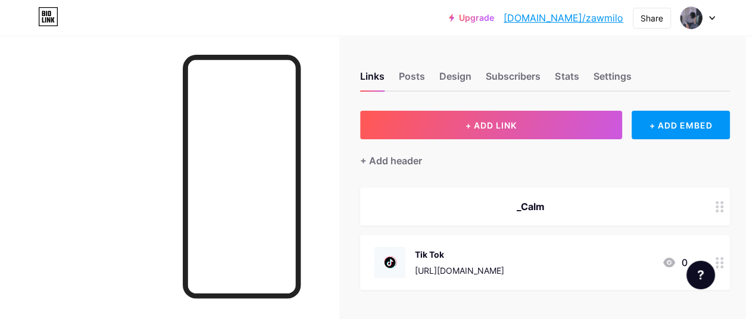
click at [687, 28] on div at bounding box center [690, 17] width 21 height 21
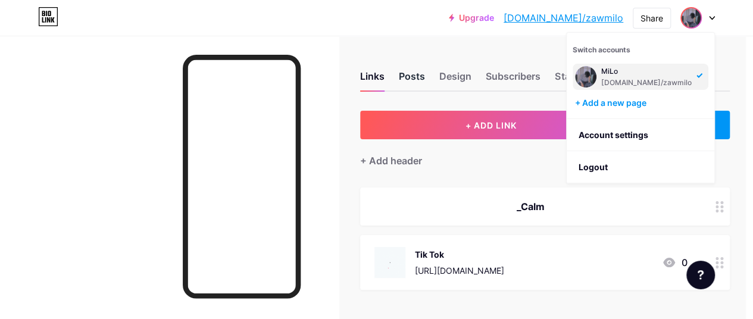
click at [421, 82] on div "Posts" at bounding box center [412, 79] width 26 height 21
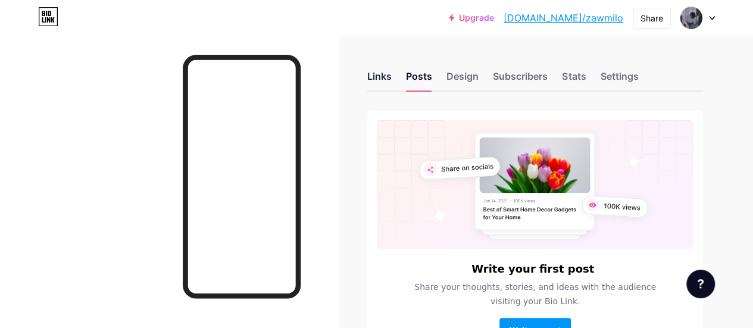
click at [383, 83] on div "Links" at bounding box center [379, 79] width 24 height 21
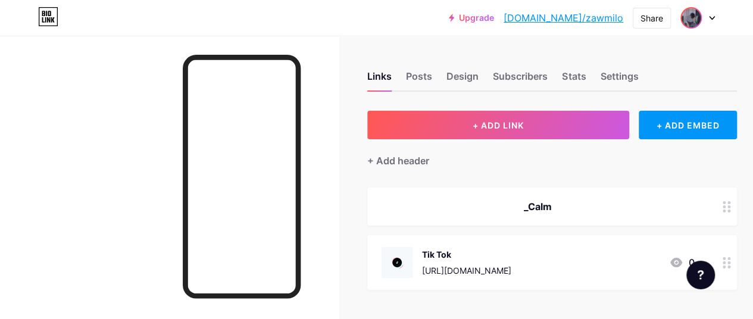
click at [689, 23] on img at bounding box center [690, 17] width 19 height 19
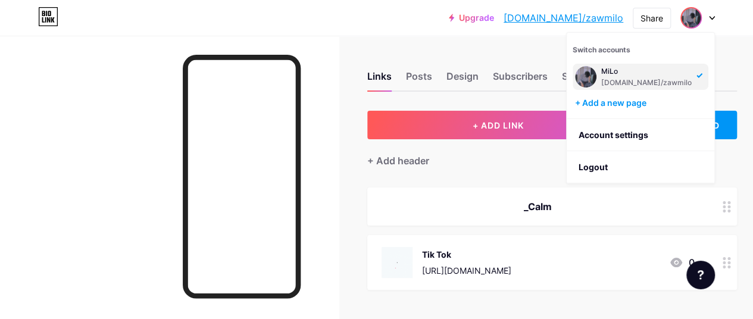
click at [656, 79] on div "[DOMAIN_NAME]/zawmilo" at bounding box center [646, 83] width 90 height 10
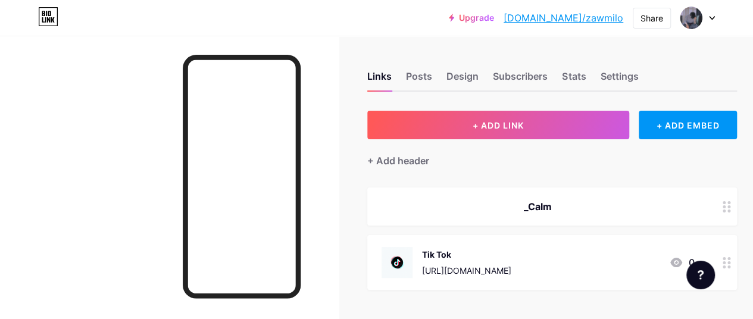
click at [699, 24] on span at bounding box center [691, 18] width 23 height 23
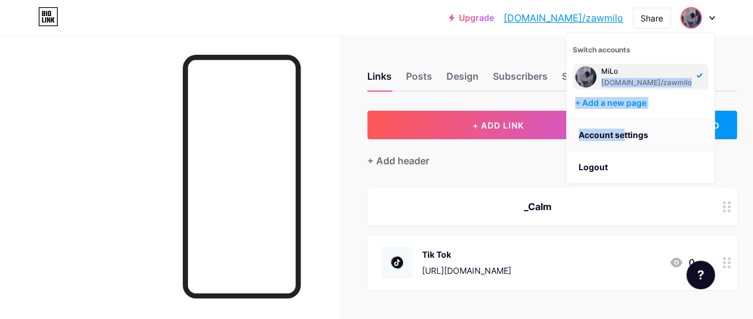
drag, startPoint x: 624, startPoint y: 76, endPoint x: 624, endPoint y: 138, distance: 62.5
click at [624, 138] on div "Switch accounts MiLo bio.link/zawmilo + Add a new page Account settings Logout" at bounding box center [640, 108] width 149 height 152
click at [624, 138] on link "Account settings" at bounding box center [640, 135] width 148 height 32
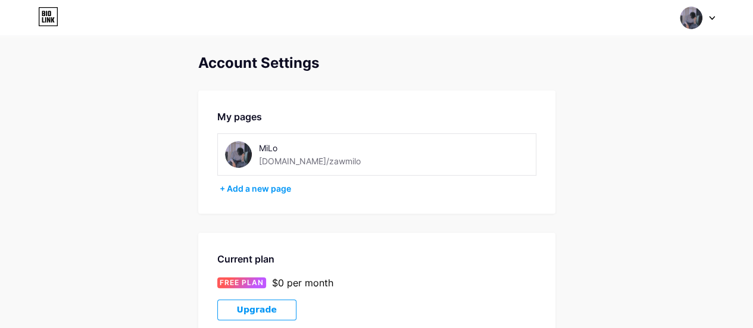
click at [239, 156] on img at bounding box center [238, 154] width 27 height 27
click at [40, 26] on icon at bounding box center [48, 17] width 18 height 18
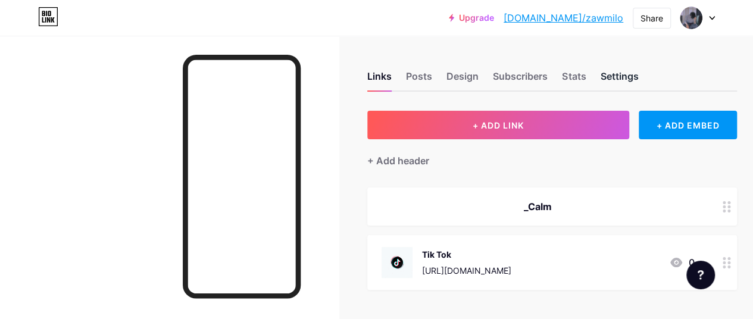
click at [610, 76] on div "Settings" at bounding box center [619, 79] width 38 height 21
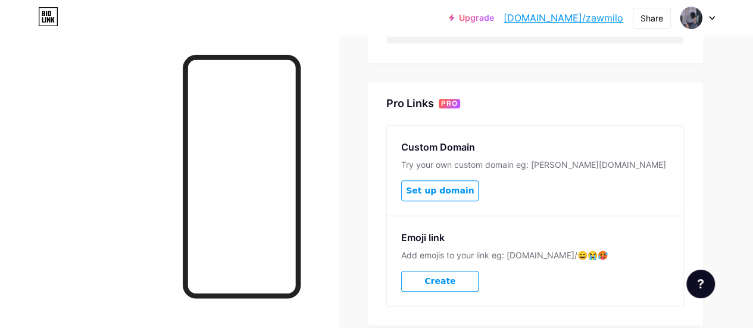
scroll to position [621, 0]
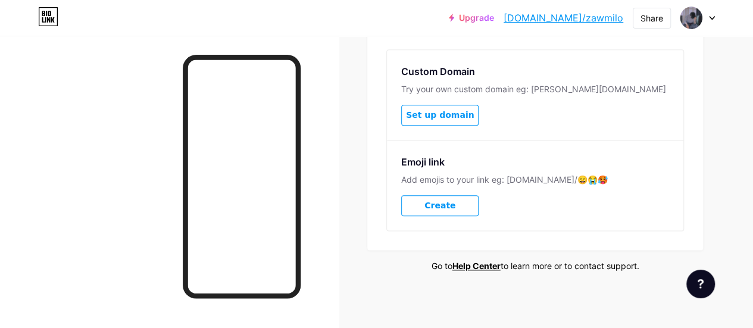
click at [703, 17] on div at bounding box center [697, 17] width 35 height 21
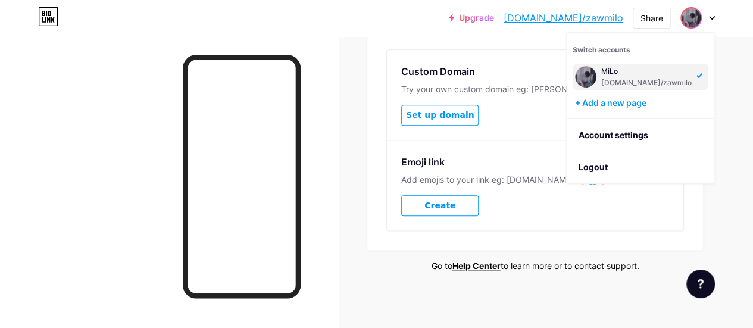
click at [650, 74] on div "MiLo" at bounding box center [646, 72] width 90 height 10
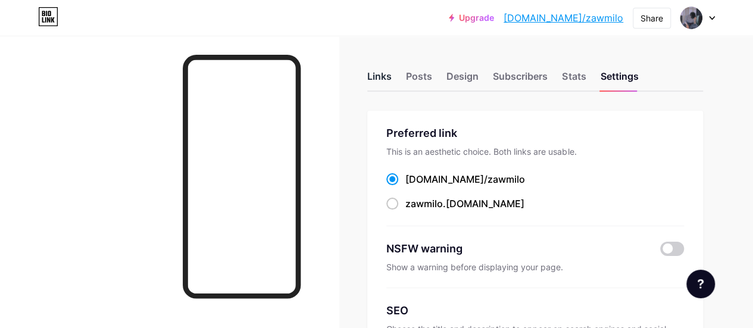
click at [387, 83] on div "Links" at bounding box center [379, 79] width 24 height 21
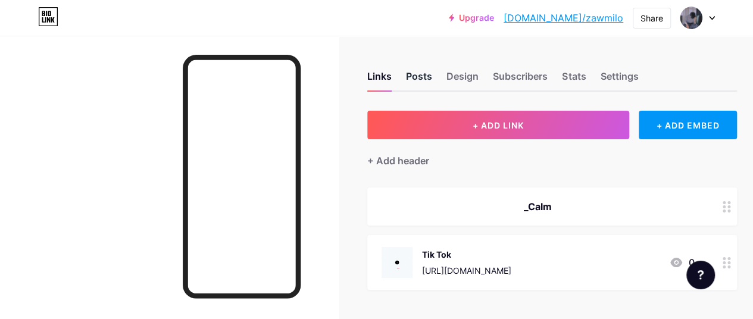
click at [423, 81] on div "Posts" at bounding box center [419, 79] width 26 height 21
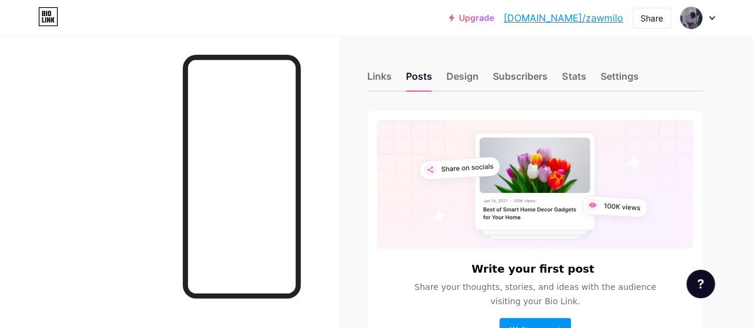
click at [440, 81] on div "Links Posts Design Subscribers Stats Settings" at bounding box center [535, 71] width 336 height 42
click at [452, 80] on div "Design" at bounding box center [462, 79] width 32 height 21
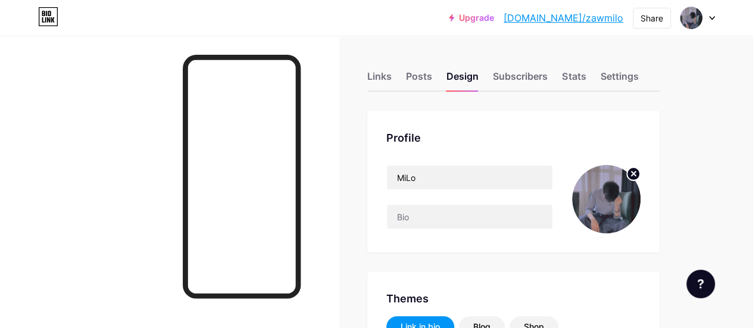
click at [602, 193] on img at bounding box center [606, 199] width 68 height 68
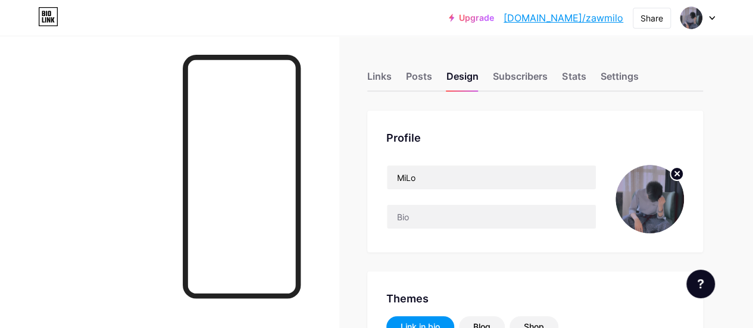
click at [639, 170] on img at bounding box center [649, 199] width 68 height 68
click at [670, 180] on icon at bounding box center [676, 174] width 14 height 14
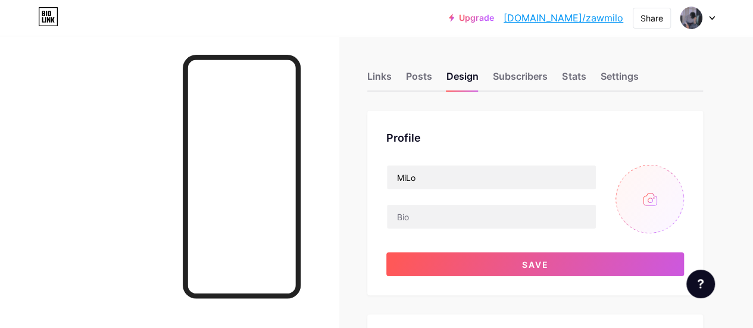
click at [647, 191] on input "file" at bounding box center [649, 199] width 68 height 68
click at [381, 78] on div "Links" at bounding box center [379, 79] width 24 height 21
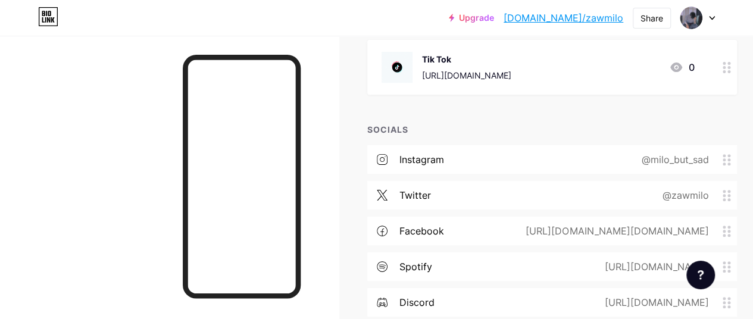
scroll to position [323, 0]
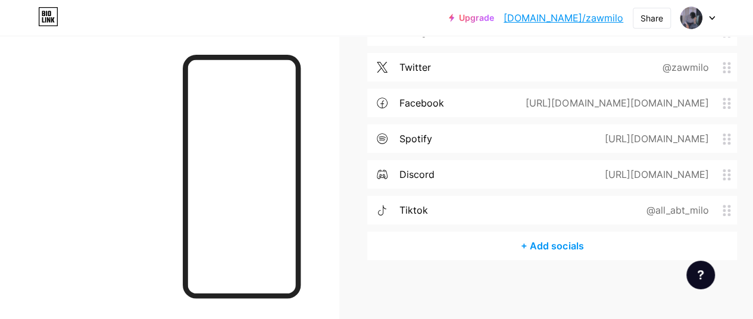
click at [719, 205] on div "@all_abt_milo" at bounding box center [675, 210] width 96 height 14
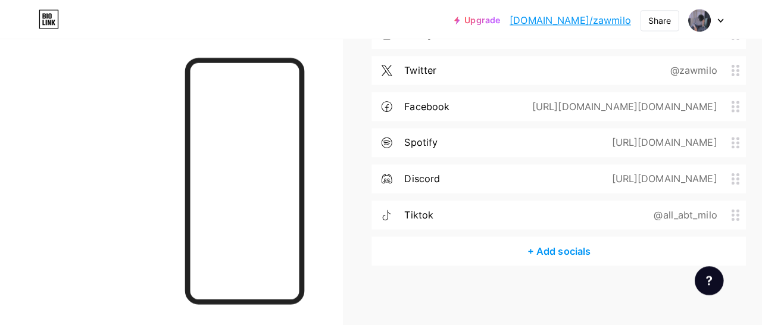
scroll to position [314, 0]
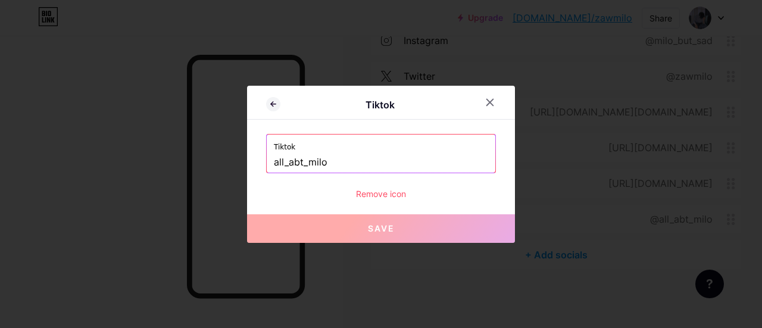
click at [378, 189] on div "Remove icon" at bounding box center [381, 193] width 230 height 12
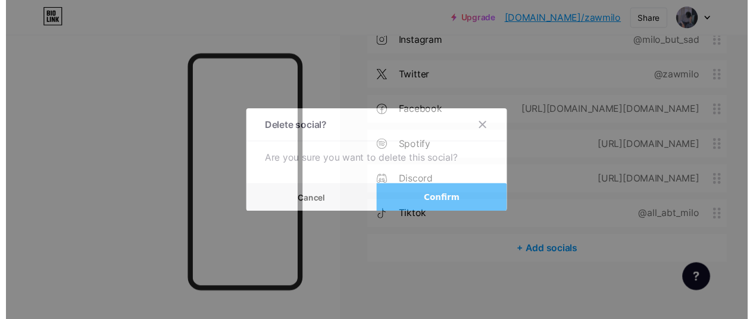
scroll to position [323, 0]
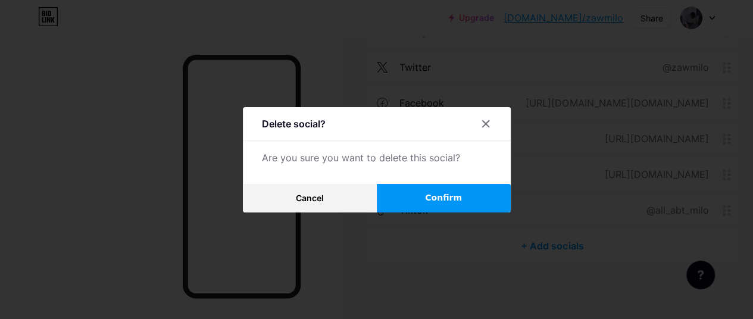
click at [397, 192] on button "Confirm" at bounding box center [444, 198] width 134 height 29
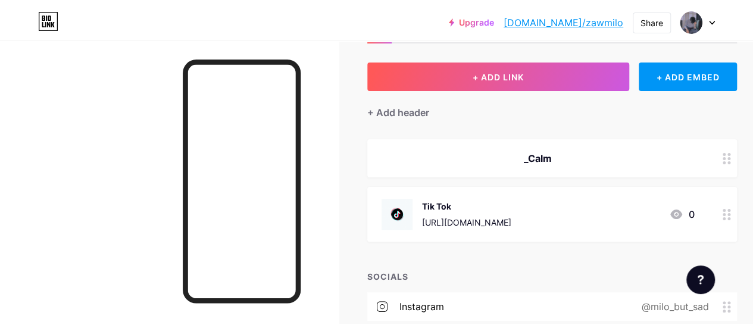
scroll to position [0, 0]
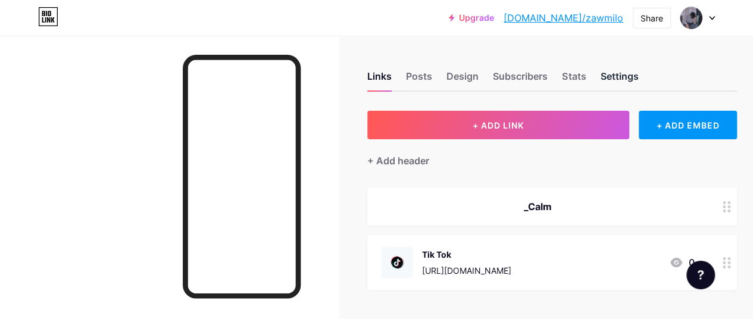
click at [627, 82] on div "Settings" at bounding box center [619, 79] width 38 height 21
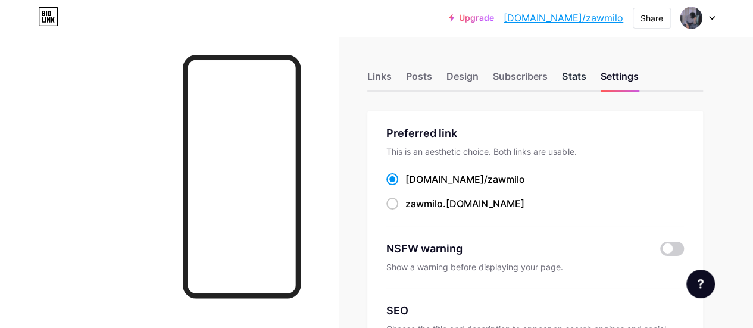
click at [585, 83] on div "Stats" at bounding box center [574, 79] width 24 height 21
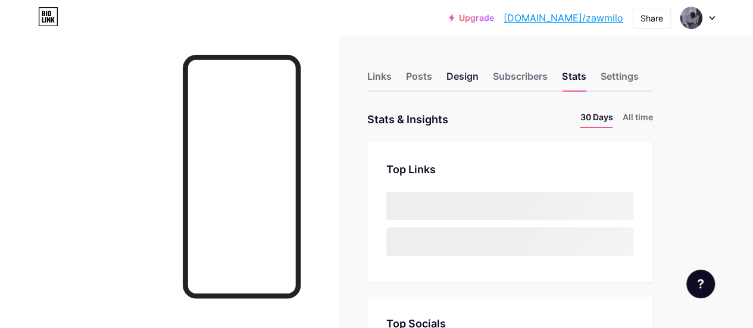
click at [455, 77] on div "Design" at bounding box center [462, 79] width 32 height 21
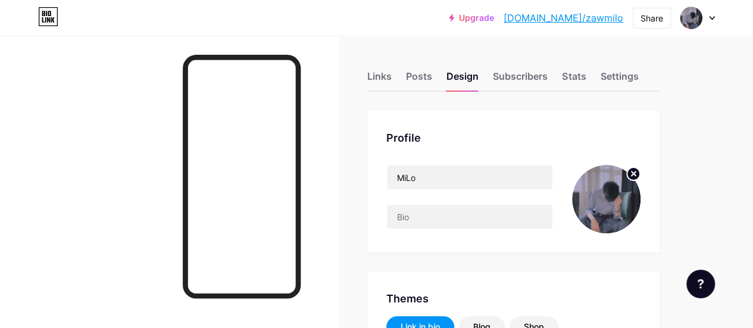
click at [636, 171] on div at bounding box center [606, 199] width 68 height 68
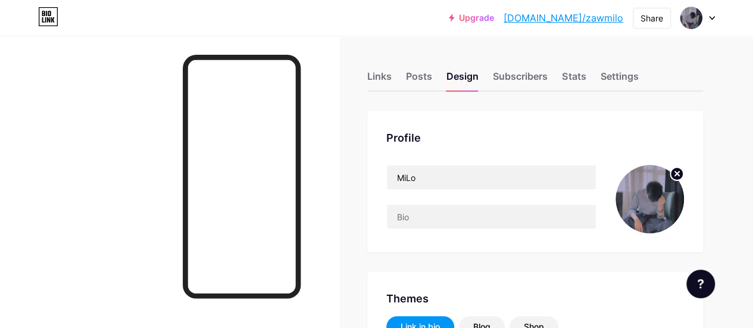
click at [672, 171] on circle at bounding box center [676, 173] width 13 height 13
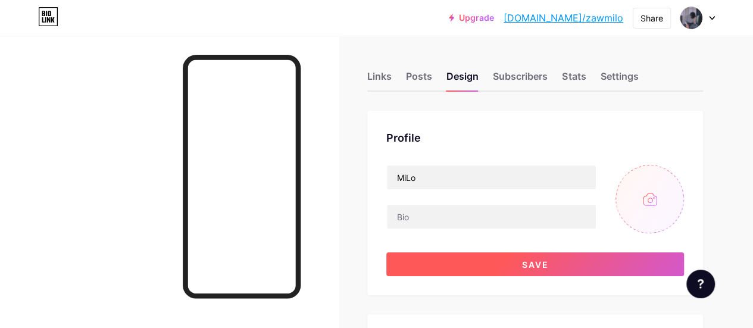
click at [557, 261] on button "Save" at bounding box center [535, 264] width 298 height 24
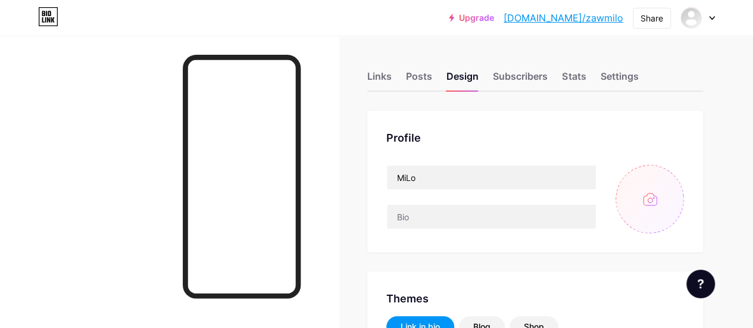
click at [640, 201] on input "file" at bounding box center [649, 199] width 68 height 68
type input "C:\fakepath\download.jpeg"
click at [650, 211] on input "file" at bounding box center [649, 199] width 68 height 68
click at [639, 210] on input "file" at bounding box center [649, 199] width 68 height 68
drag, startPoint x: 640, startPoint y: 217, endPoint x: 657, endPoint y: 201, distance: 23.6
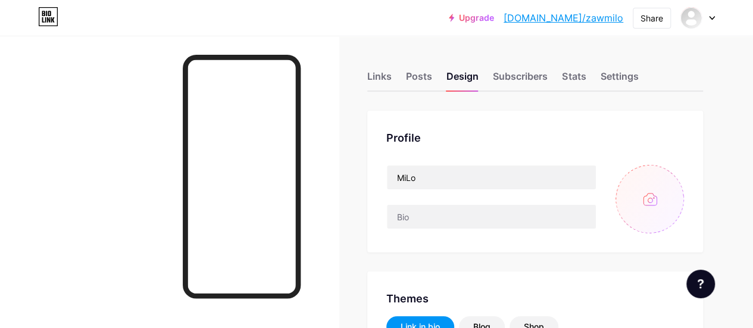
click at [657, 201] on input "file" at bounding box center [649, 199] width 68 height 68
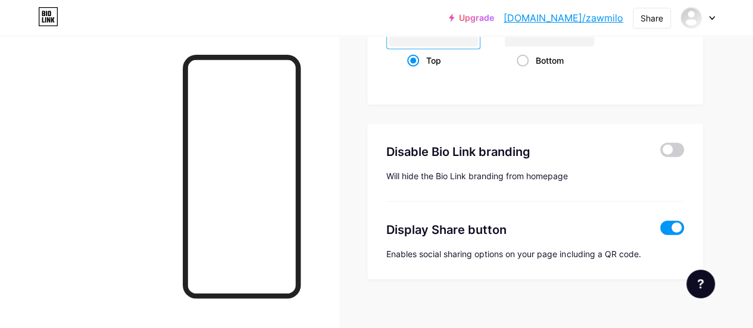
scroll to position [1687, 0]
click at [674, 145] on span at bounding box center [672, 149] width 24 height 14
click at [660, 152] on input "checkbox" at bounding box center [660, 152] width 0 height 0
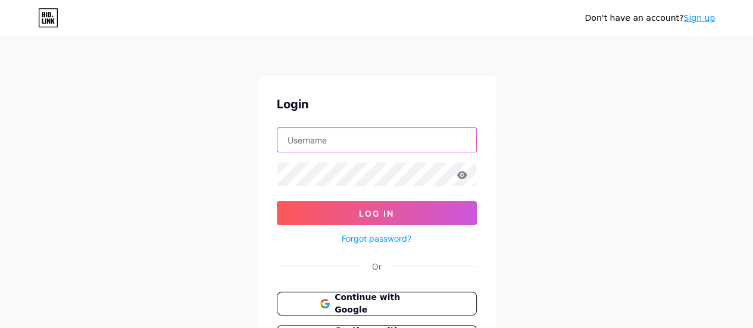
type input "[EMAIL_ADDRESS][DOMAIN_NAME]"
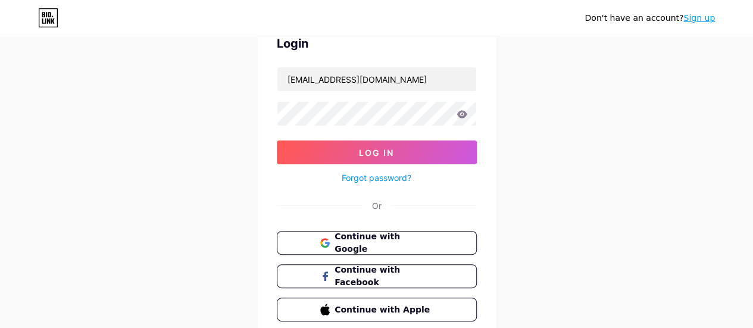
scroll to position [63, 0]
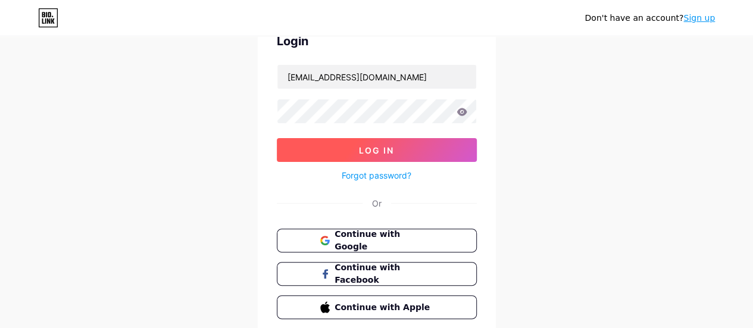
click at [385, 140] on button "Log In" at bounding box center [377, 150] width 200 height 24
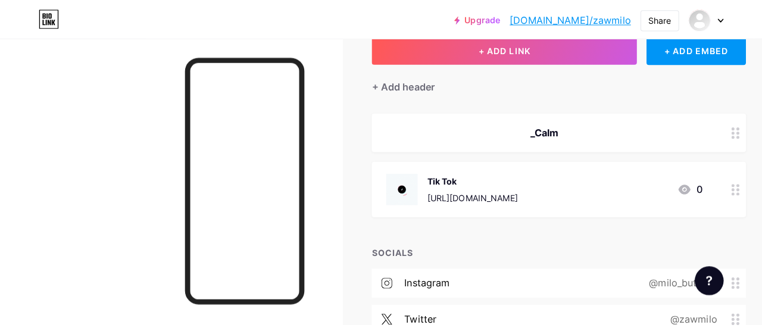
scroll to position [73, 0]
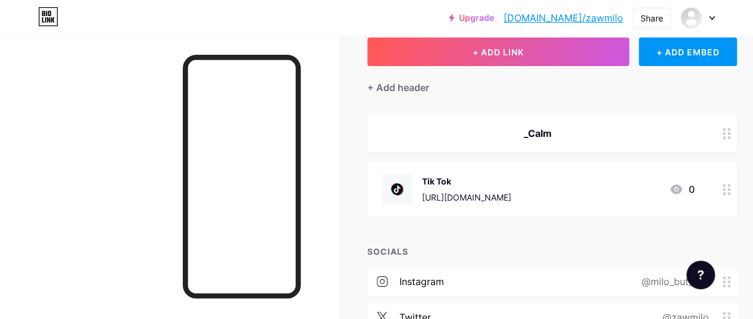
click at [403, 186] on img at bounding box center [396, 189] width 31 height 31
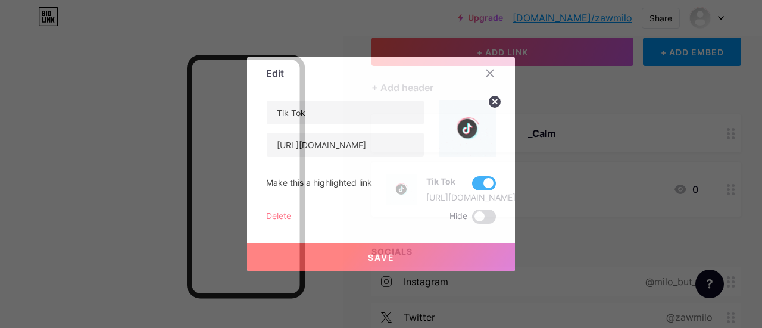
click at [465, 114] on img at bounding box center [467, 128] width 57 height 57
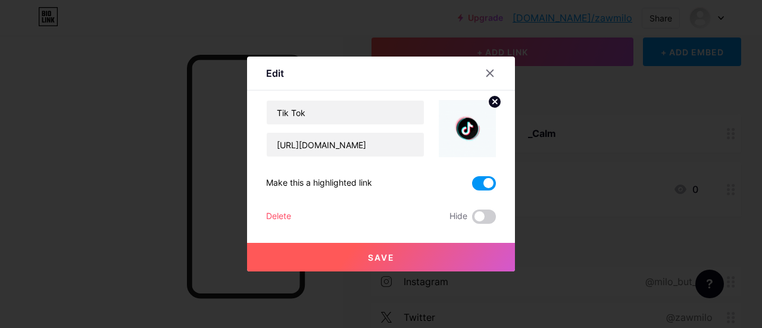
click at [497, 102] on circle at bounding box center [494, 101] width 13 height 13
click at [469, 123] on rect at bounding box center [464, 120] width 19 height 19
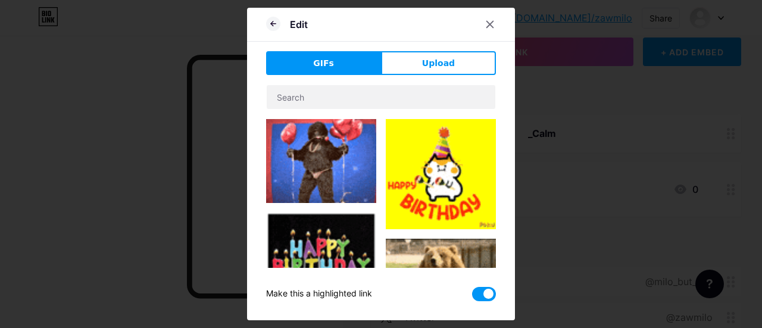
click at [406, 110] on div at bounding box center [381, 175] width 230 height 183
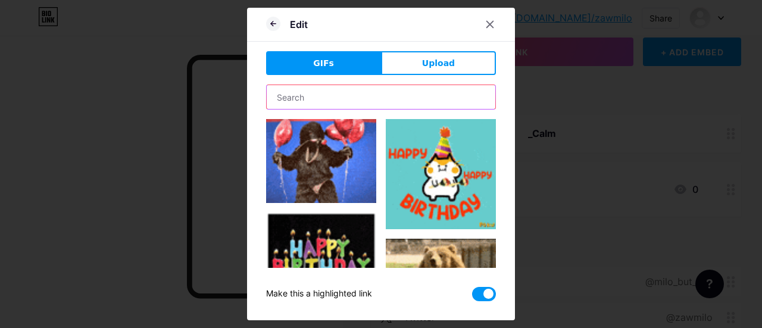
click at [406, 97] on input "text" at bounding box center [381, 97] width 228 height 24
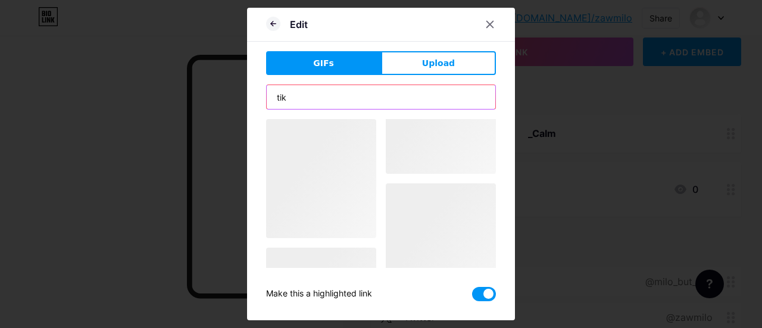
type input "tiktok"
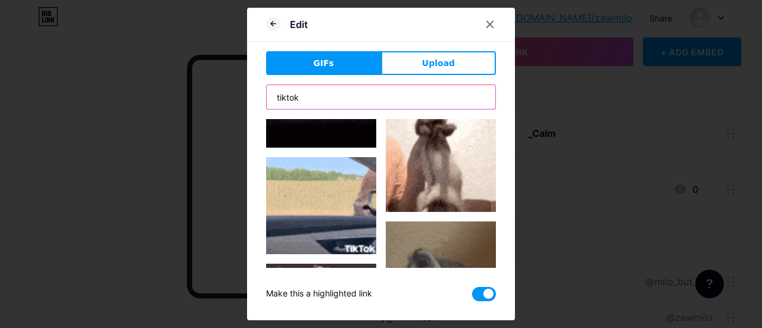
scroll to position [0, 0]
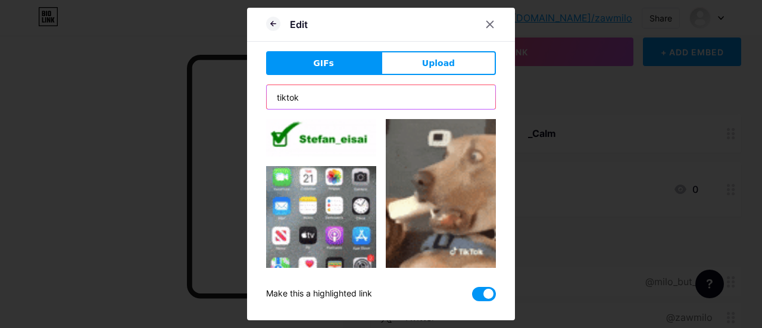
click at [353, 95] on input "tiktok" at bounding box center [381, 97] width 228 height 24
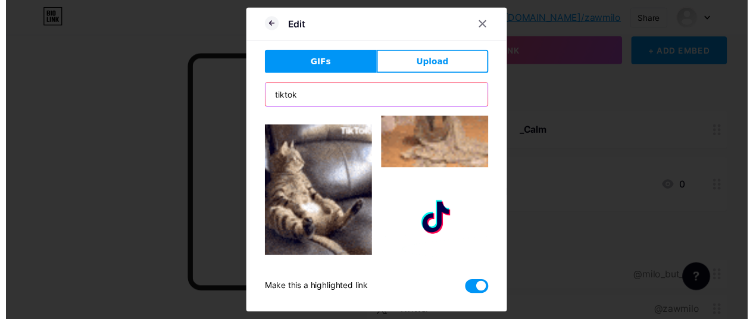
scroll to position [852, 0]
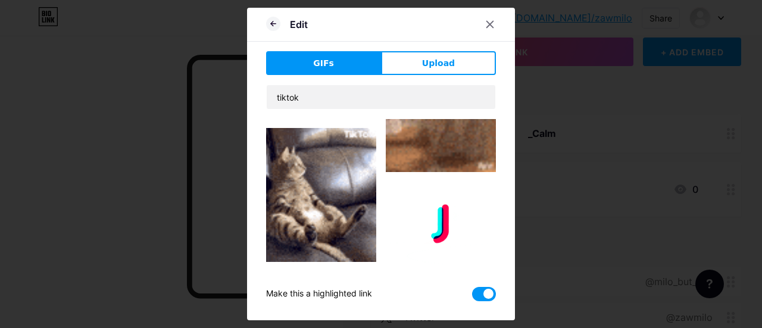
click at [411, 181] on img at bounding box center [441, 222] width 110 height 83
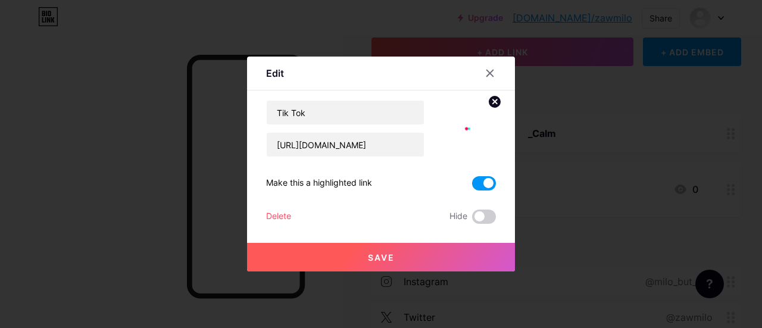
click at [447, 252] on button "Save" at bounding box center [381, 257] width 268 height 29
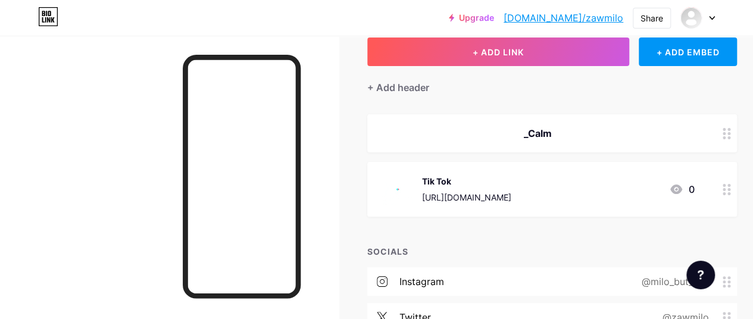
click at [324, 115] on div at bounding box center [169, 195] width 339 height 319
drag, startPoint x: 454, startPoint y: 198, endPoint x: 729, endPoint y: 187, distance: 275.1
click at [725, 188] on circle at bounding box center [723, 189] width 3 height 3
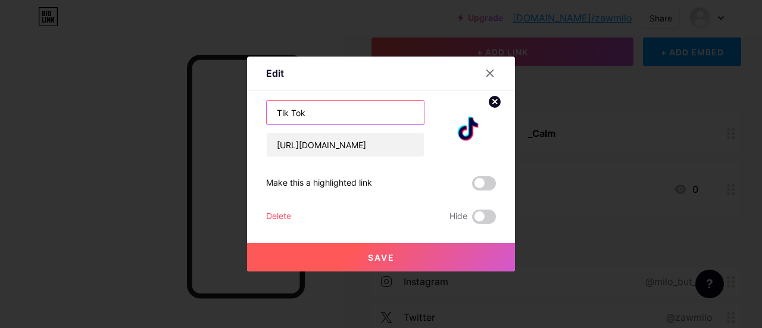
click at [339, 118] on input "Tik Tok" at bounding box center [345, 113] width 157 height 24
click at [273, 110] on input "Tik Tok" at bounding box center [345, 113] width 157 height 24
type input "follow me on Tik Tok"
click at [344, 239] on div "Save" at bounding box center [381, 248] width 268 height 48
click at [344, 253] on button "Save" at bounding box center [381, 257] width 268 height 29
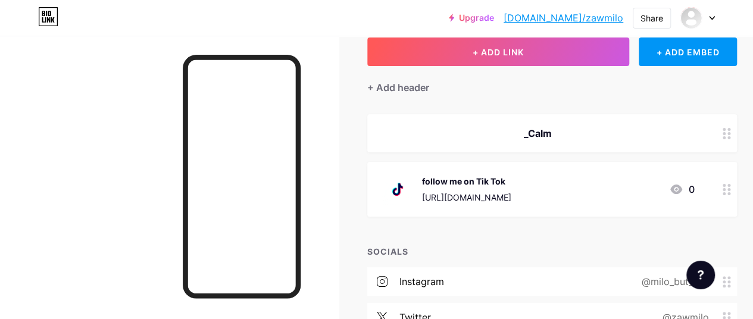
click at [731, 186] on icon at bounding box center [726, 189] width 8 height 11
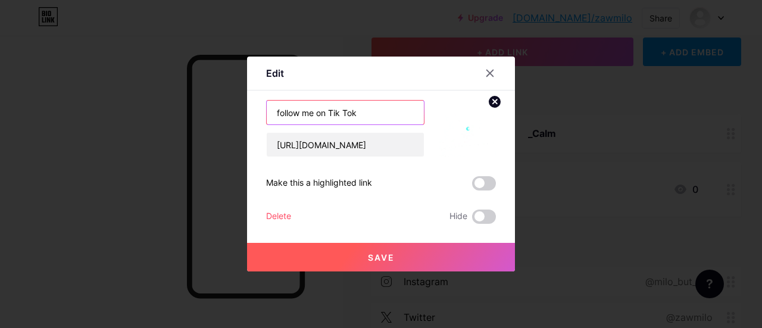
click at [327, 109] on input "follow me on Tik Tok" at bounding box center [345, 113] width 157 height 24
type input "Tik Tok"
click at [370, 267] on button "Save" at bounding box center [381, 257] width 268 height 29
click at [491, 186] on span at bounding box center [484, 183] width 24 height 14
click at [472, 186] on input "checkbox" at bounding box center [472, 186] width 0 height 0
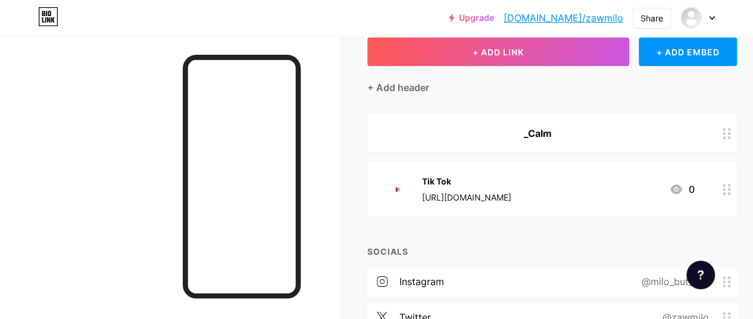
click at [725, 188] on circle at bounding box center [723, 189] width 3 height 3
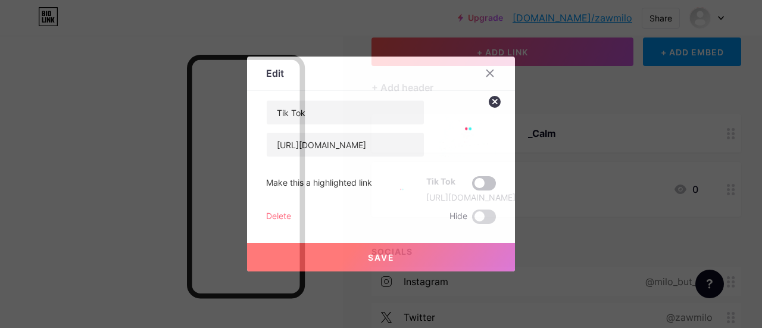
click at [486, 180] on span at bounding box center [484, 183] width 24 height 14
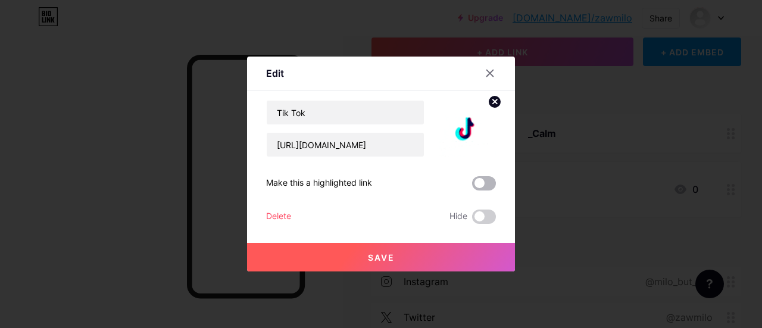
click at [472, 186] on input "checkbox" at bounding box center [472, 186] width 0 height 0
click at [419, 257] on button "Save" at bounding box center [381, 257] width 268 height 29
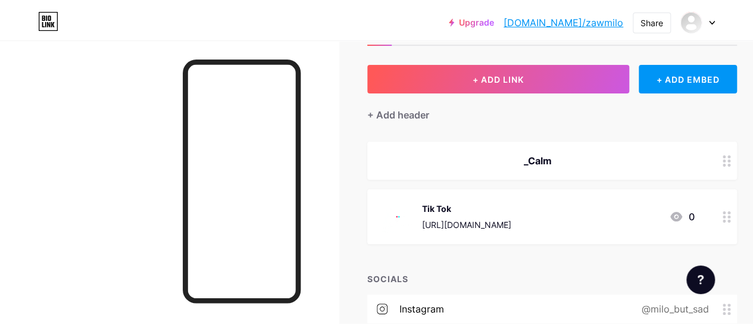
scroll to position [0, 0]
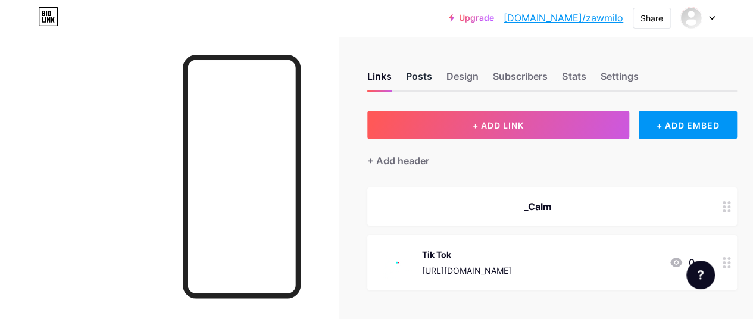
click at [422, 76] on div "Posts" at bounding box center [419, 79] width 26 height 21
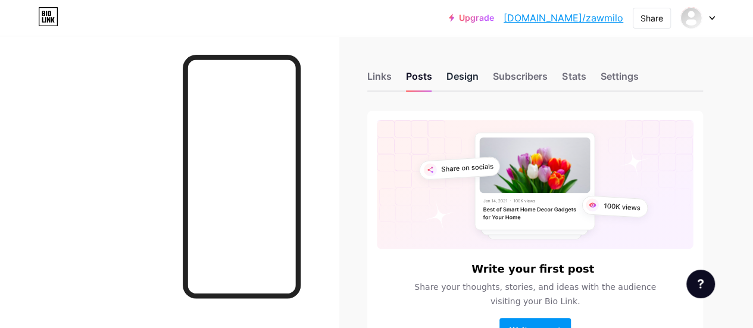
click at [474, 76] on div "Design" at bounding box center [462, 79] width 32 height 21
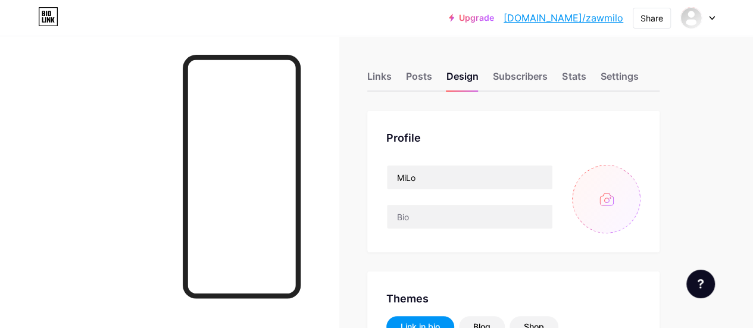
click at [616, 209] on input "file" at bounding box center [606, 199] width 68 height 68
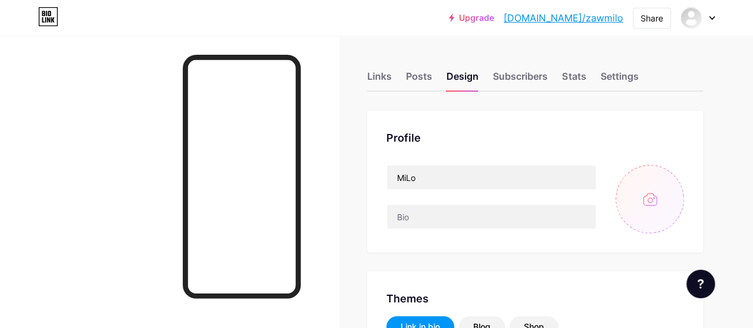
type input "C:\fakepath\download.jpeg"
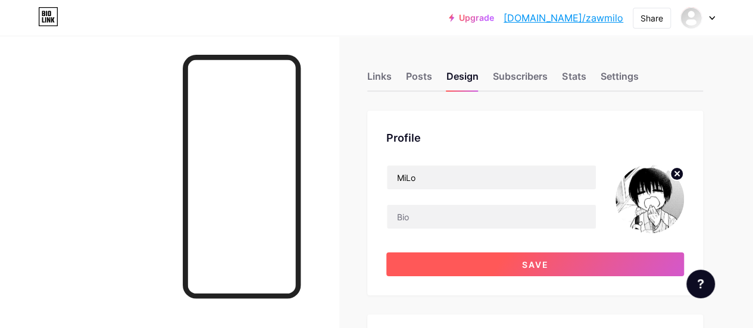
click at [465, 258] on button "Save" at bounding box center [535, 264] width 298 height 24
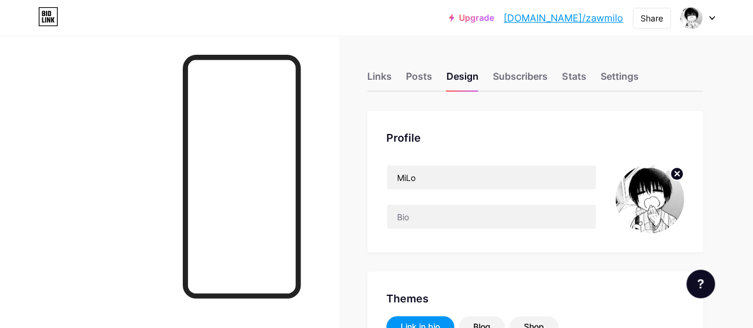
click at [644, 7] on div "Share" at bounding box center [652, 17] width 38 height 21
click at [647, 15] on div "Share" at bounding box center [651, 18] width 23 height 12
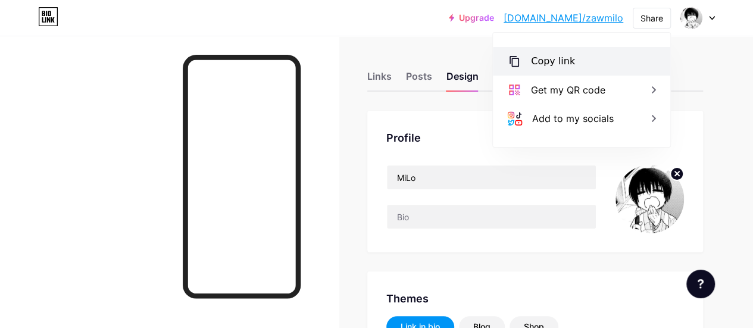
drag, startPoint x: 566, startPoint y: 66, endPoint x: 544, endPoint y: 61, distance: 22.5
click at [544, 61] on div "Copy link" at bounding box center [553, 61] width 44 height 14
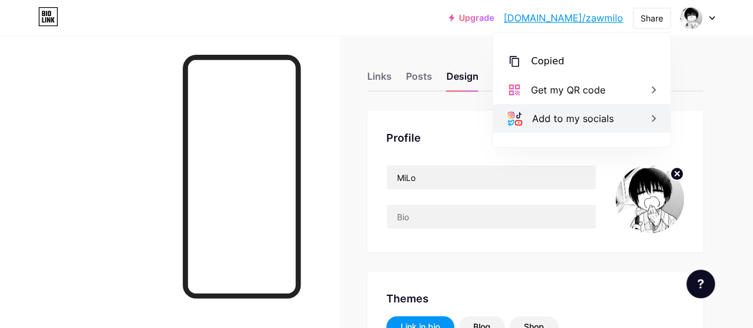
click at [537, 120] on div "Add to my socials" at bounding box center [573, 118] width 82 height 14
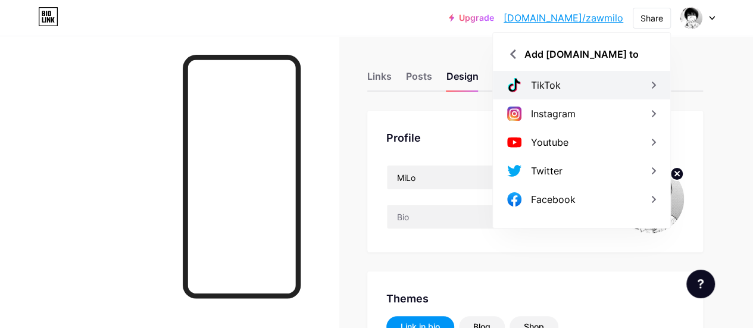
click at [569, 81] on div "TikTok" at bounding box center [581, 85] width 177 height 29
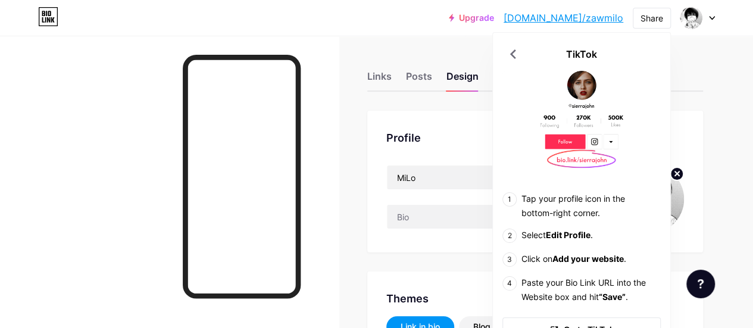
click at [588, 20] on link "[DOMAIN_NAME]/zawmilo" at bounding box center [563, 18] width 120 height 14
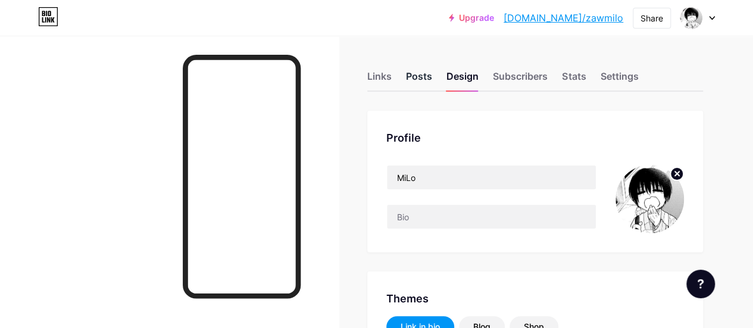
click at [421, 80] on div "Posts" at bounding box center [419, 79] width 26 height 21
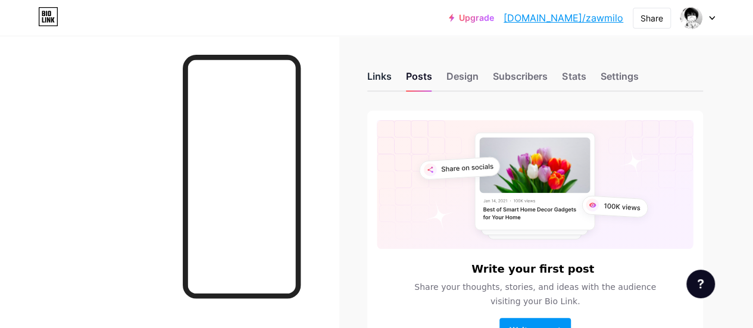
click at [387, 77] on div "Links" at bounding box center [379, 79] width 24 height 21
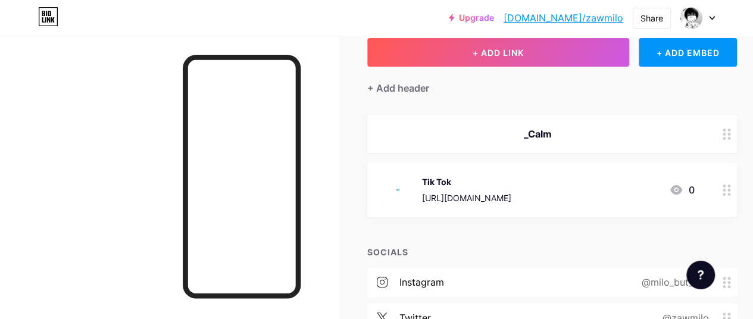
scroll to position [76, 0]
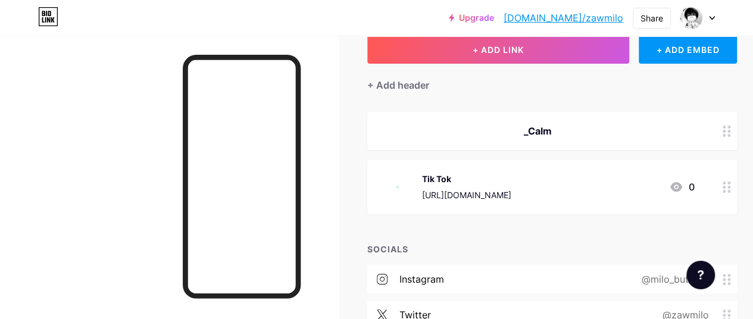
click at [729, 193] on div at bounding box center [726, 186] width 20 height 55
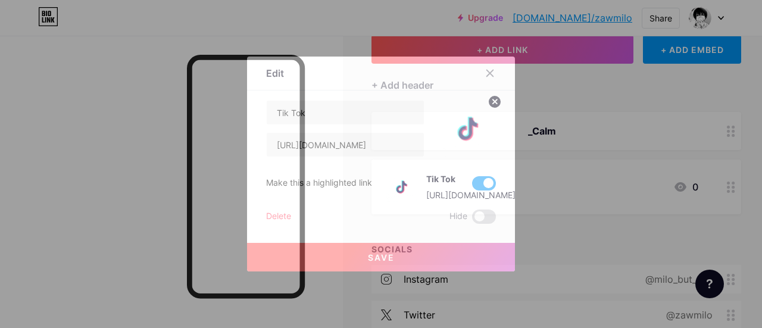
click at [491, 186] on span at bounding box center [484, 183] width 24 height 14
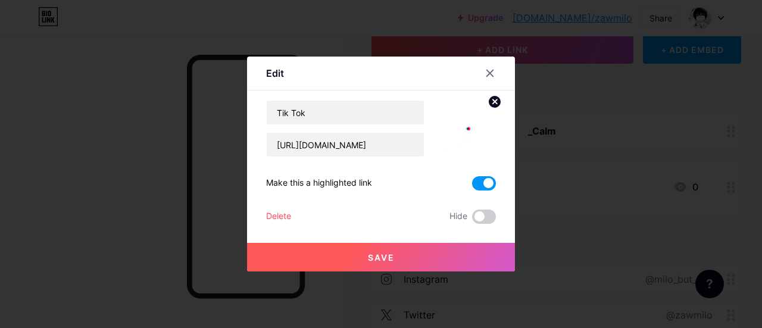
click at [472, 186] on input "checkbox" at bounding box center [472, 186] width 0 height 0
click at [459, 256] on button "Save" at bounding box center [381, 257] width 268 height 29
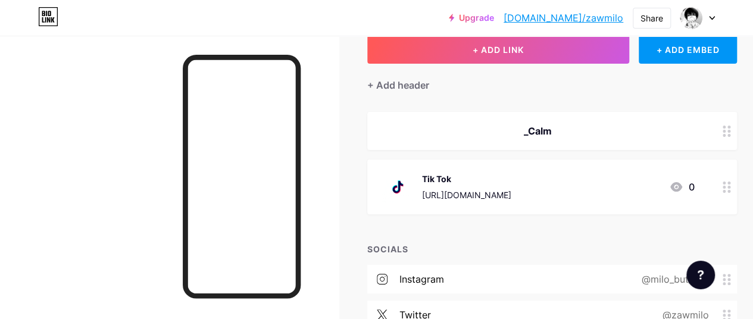
scroll to position [0, 5]
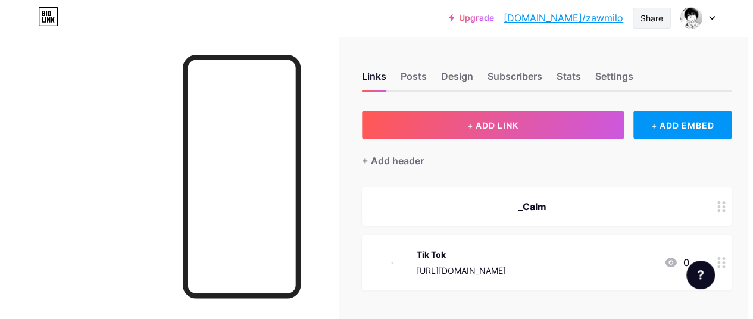
click at [664, 21] on div "Share" at bounding box center [652, 18] width 38 height 21
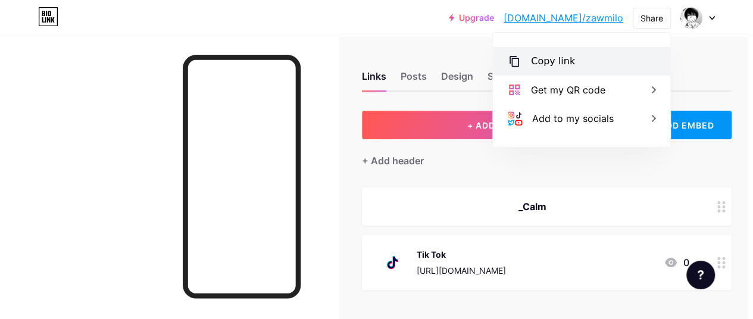
click at [612, 64] on div "Copy link" at bounding box center [581, 61] width 177 height 29
